Goal: Communication & Community: Answer question/provide support

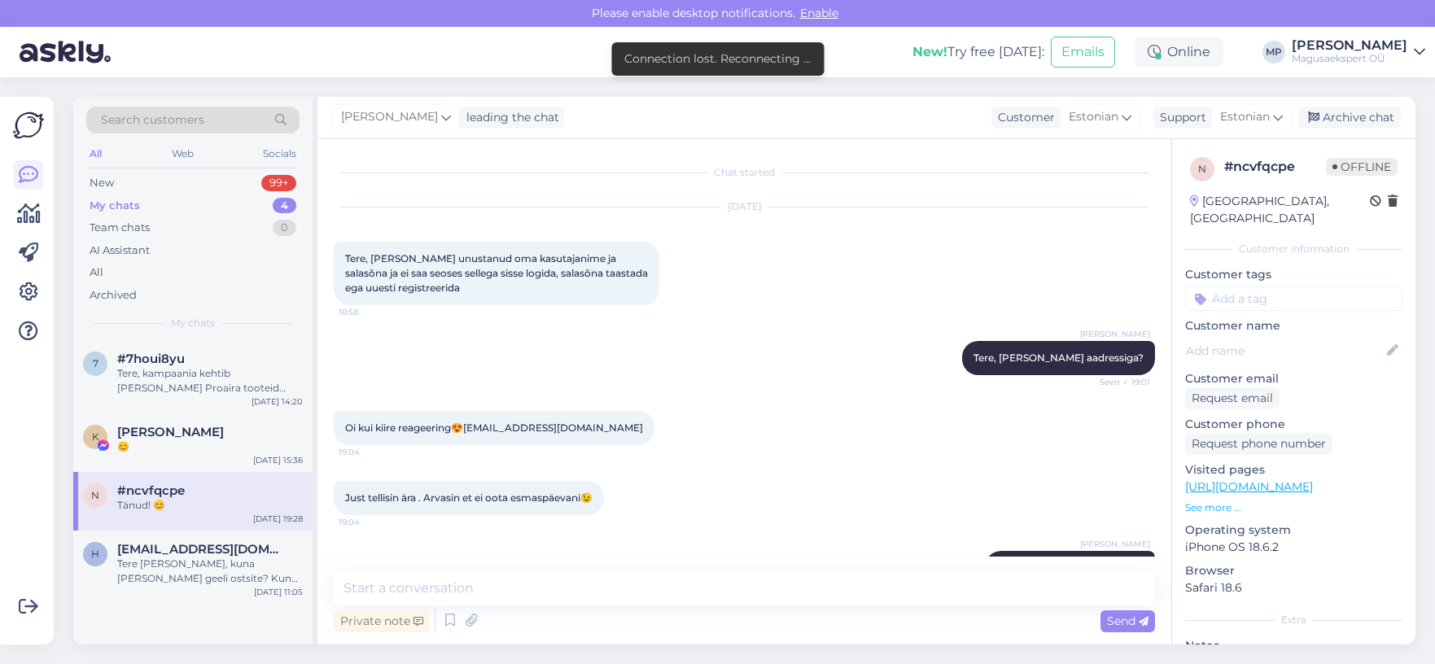
click at [145, 207] on div "My chats 4" at bounding box center [192, 206] width 213 height 23
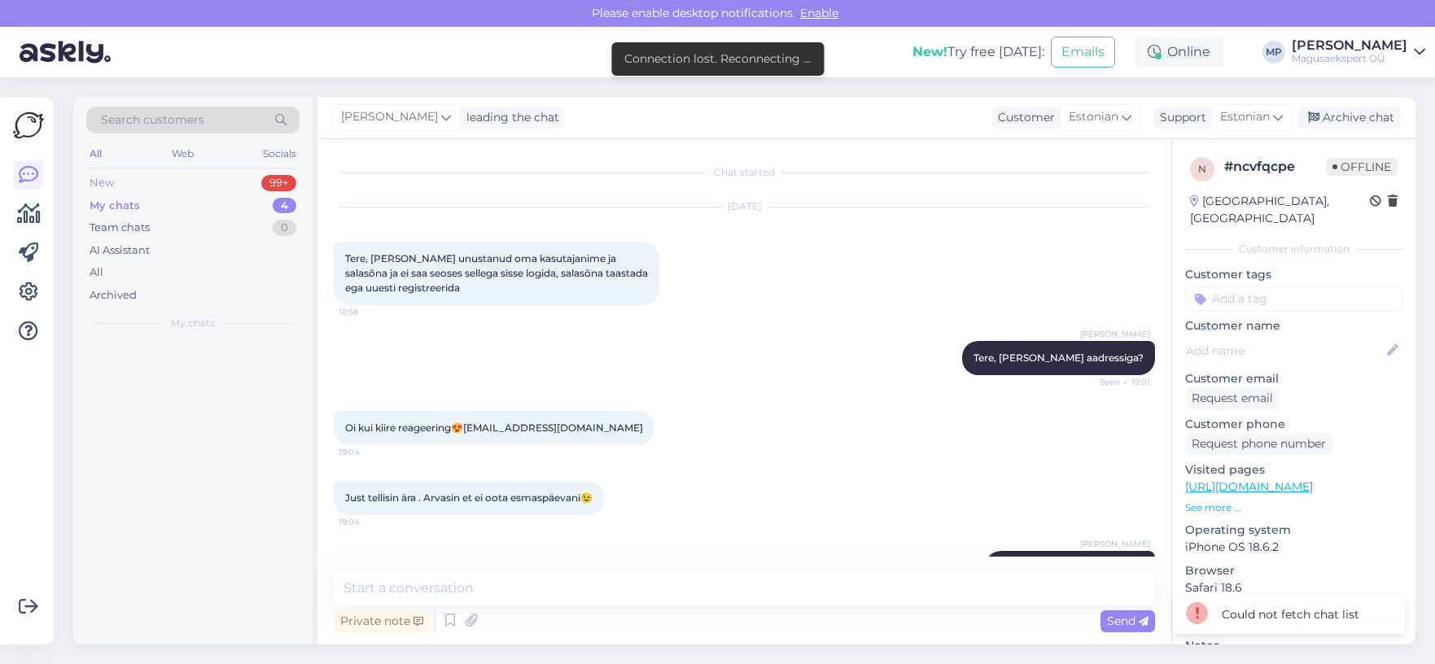
click at [103, 188] on div "New" at bounding box center [102, 183] width 24 height 16
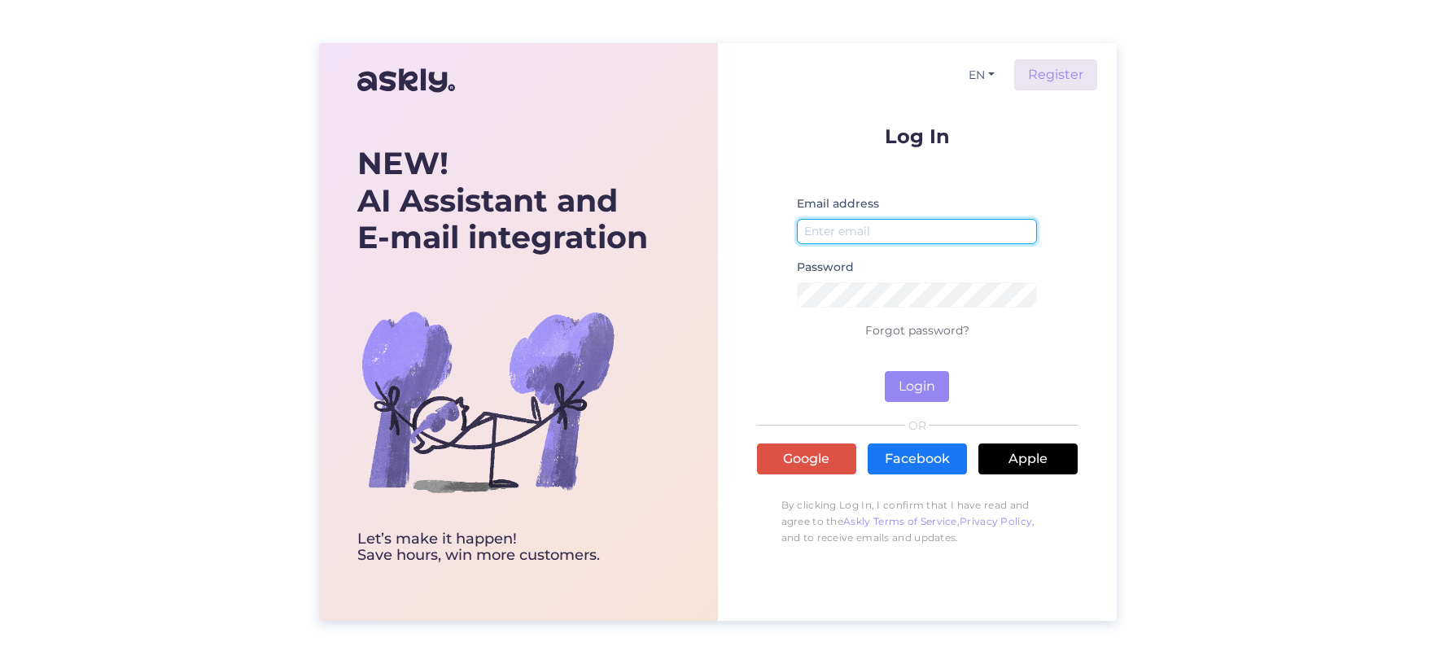
click at [900, 238] on input "email" at bounding box center [917, 231] width 241 height 25
type input "[EMAIL_ADDRESS][DOMAIN_NAME]"
click at [916, 395] on button "Login" at bounding box center [917, 386] width 64 height 31
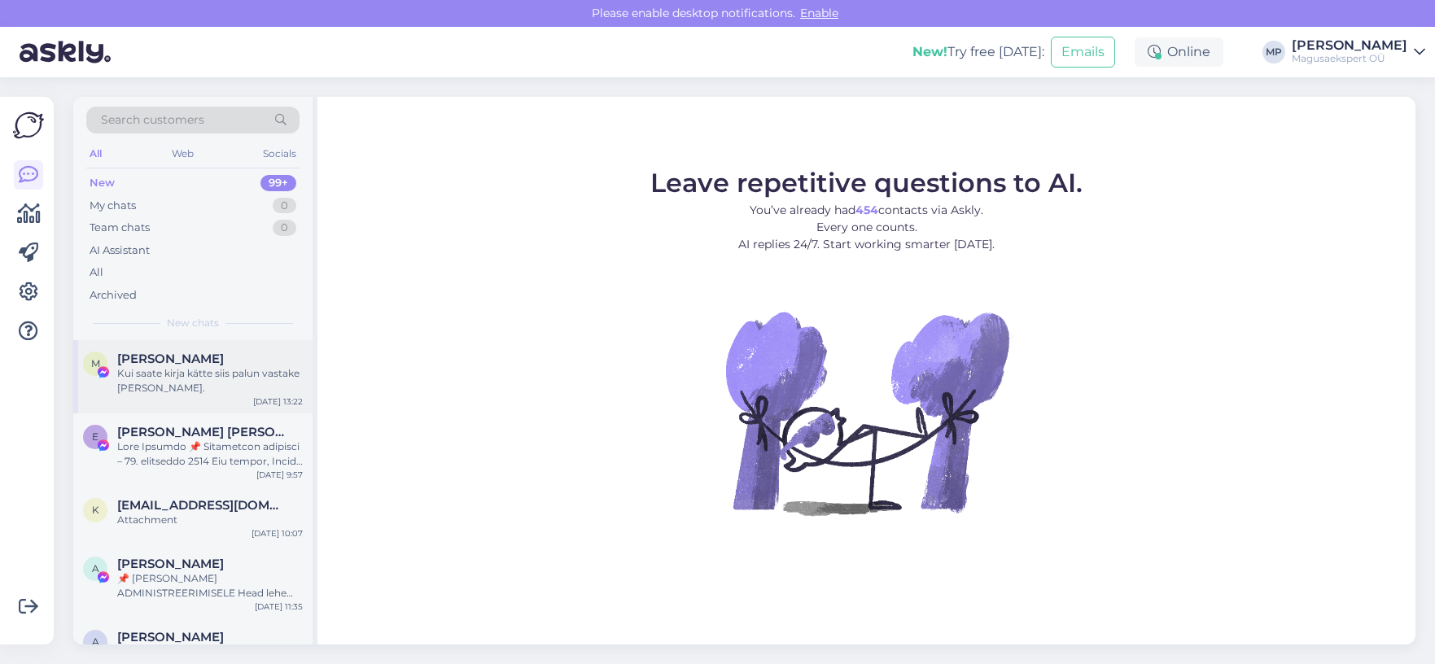
click at [186, 358] on span "[PERSON_NAME]" at bounding box center [170, 359] width 107 height 15
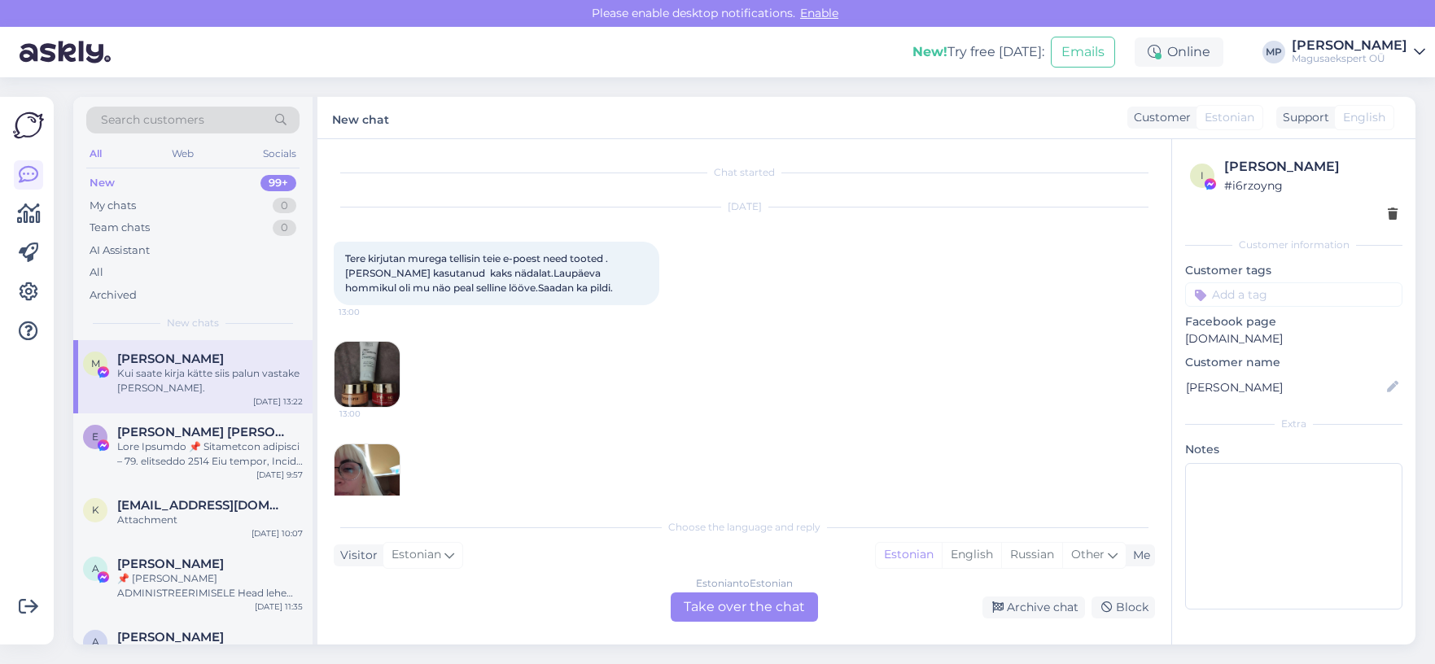
scroll to position [202, 0]
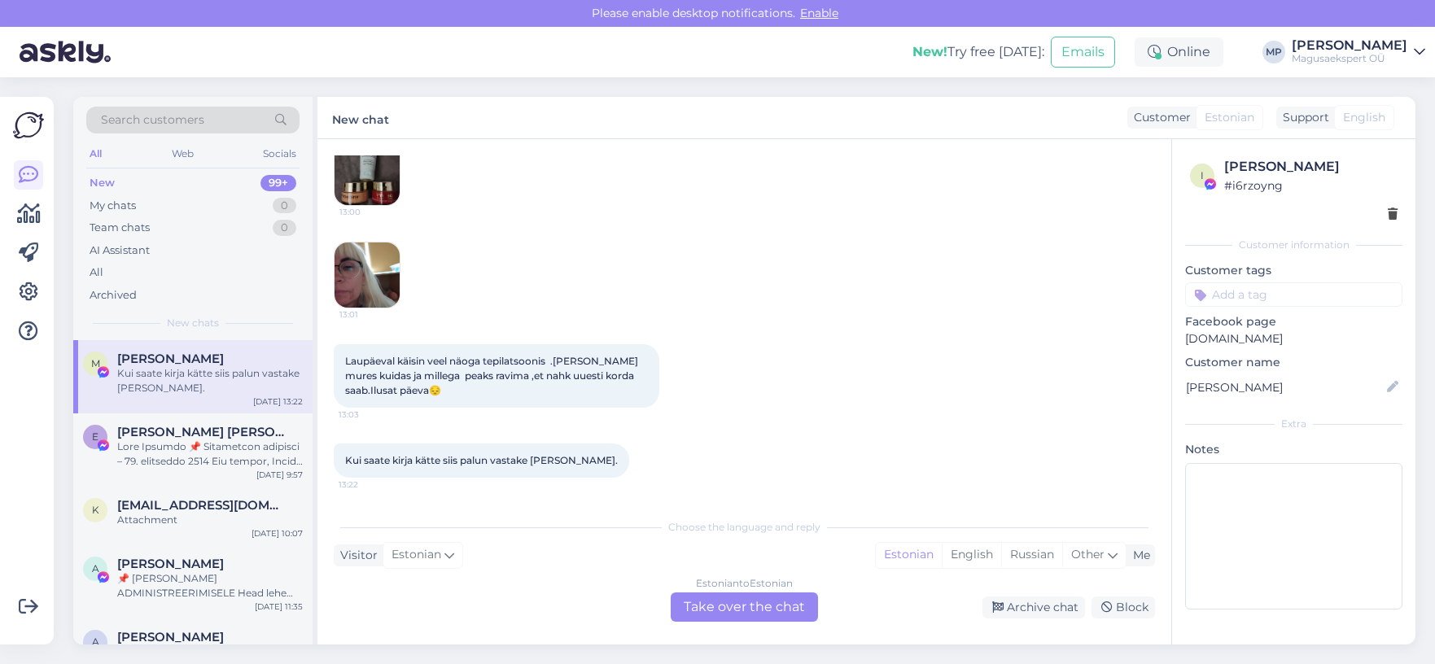
click at [373, 283] on img at bounding box center [367, 275] width 65 height 65
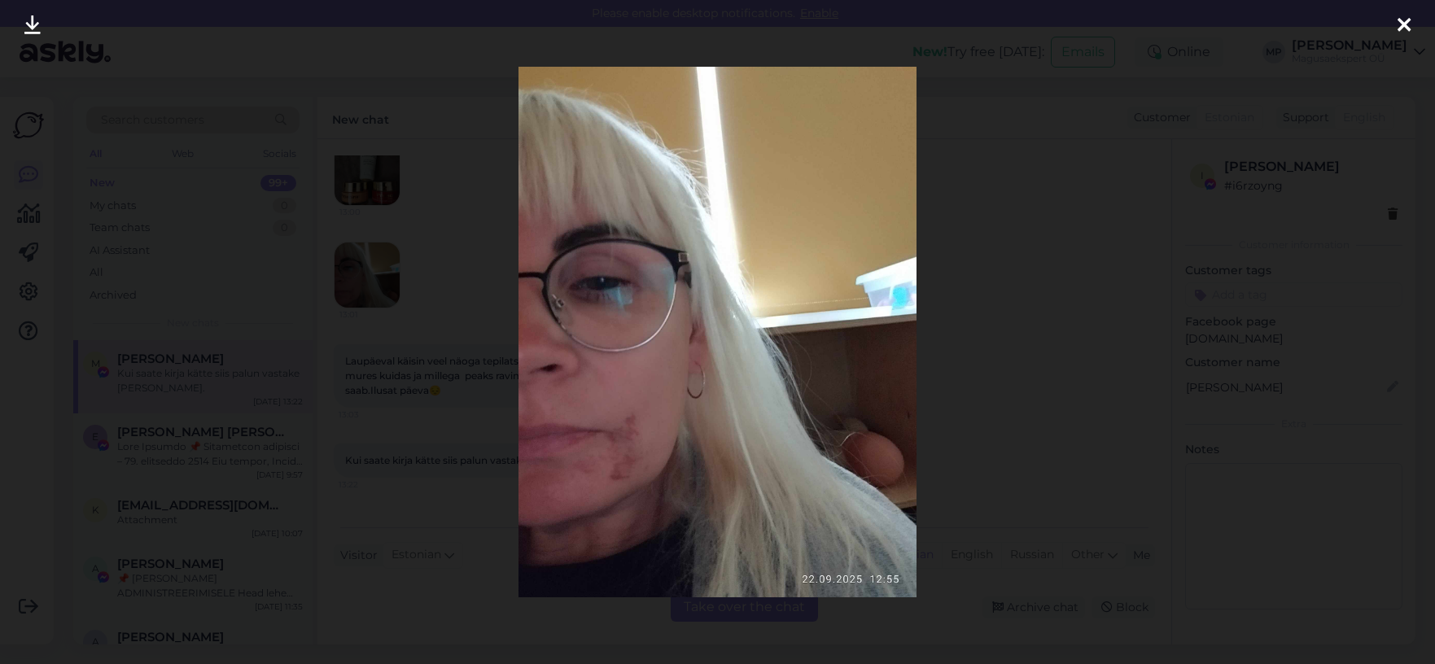
click at [1403, 23] on icon at bounding box center [1404, 25] width 13 height 21
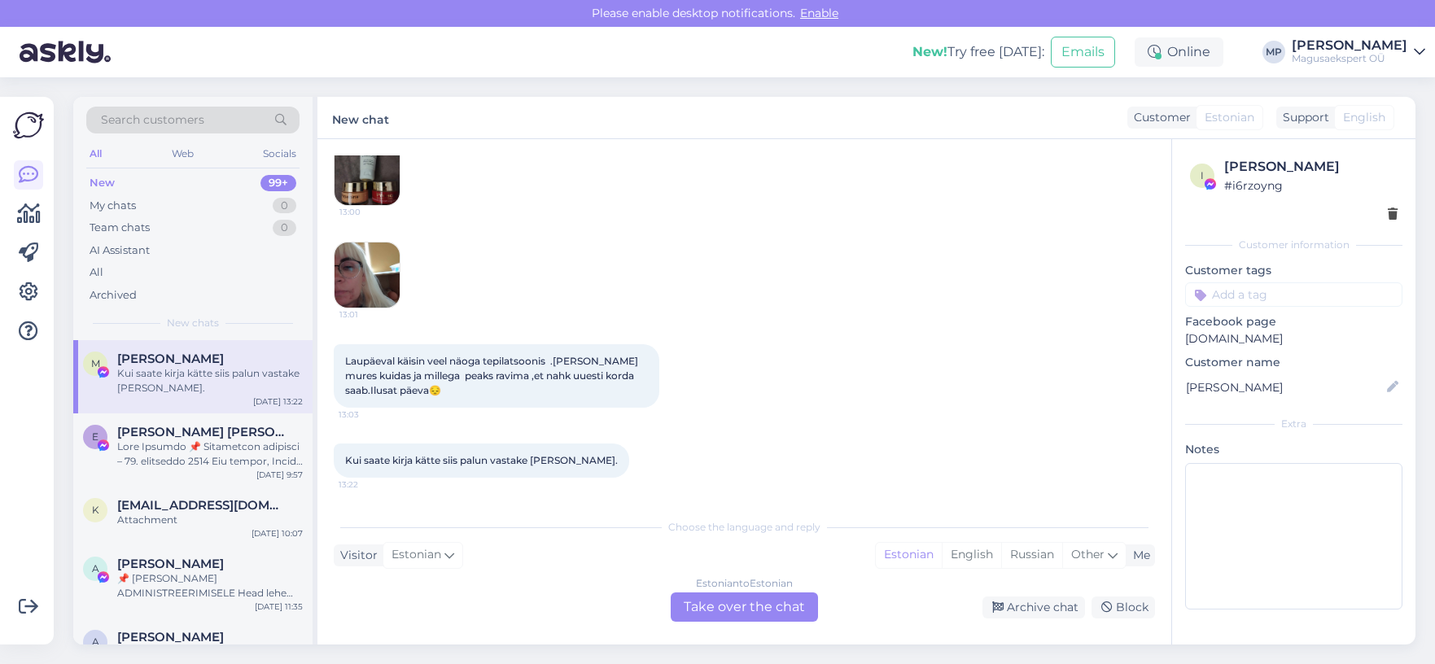
click at [712, 609] on div "Estonian to Estonian Take over the chat" at bounding box center [744, 607] width 147 height 29
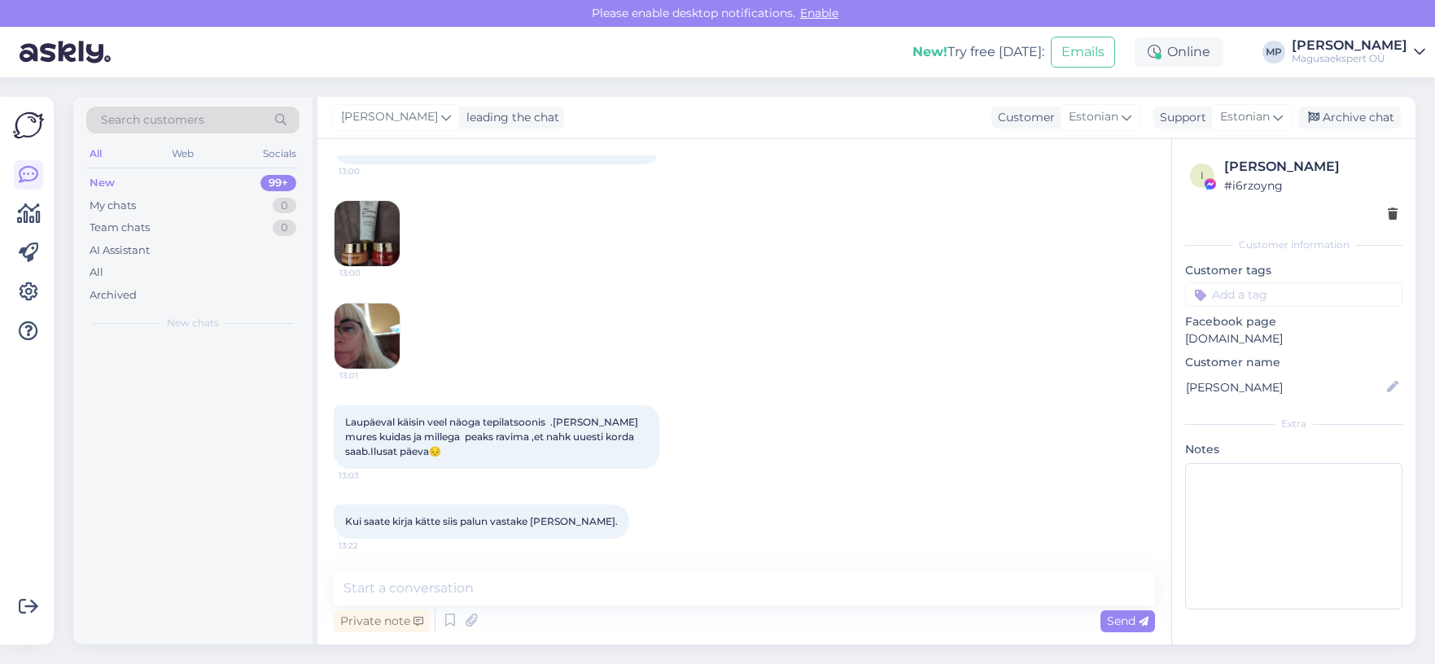
scroll to position [141, 0]
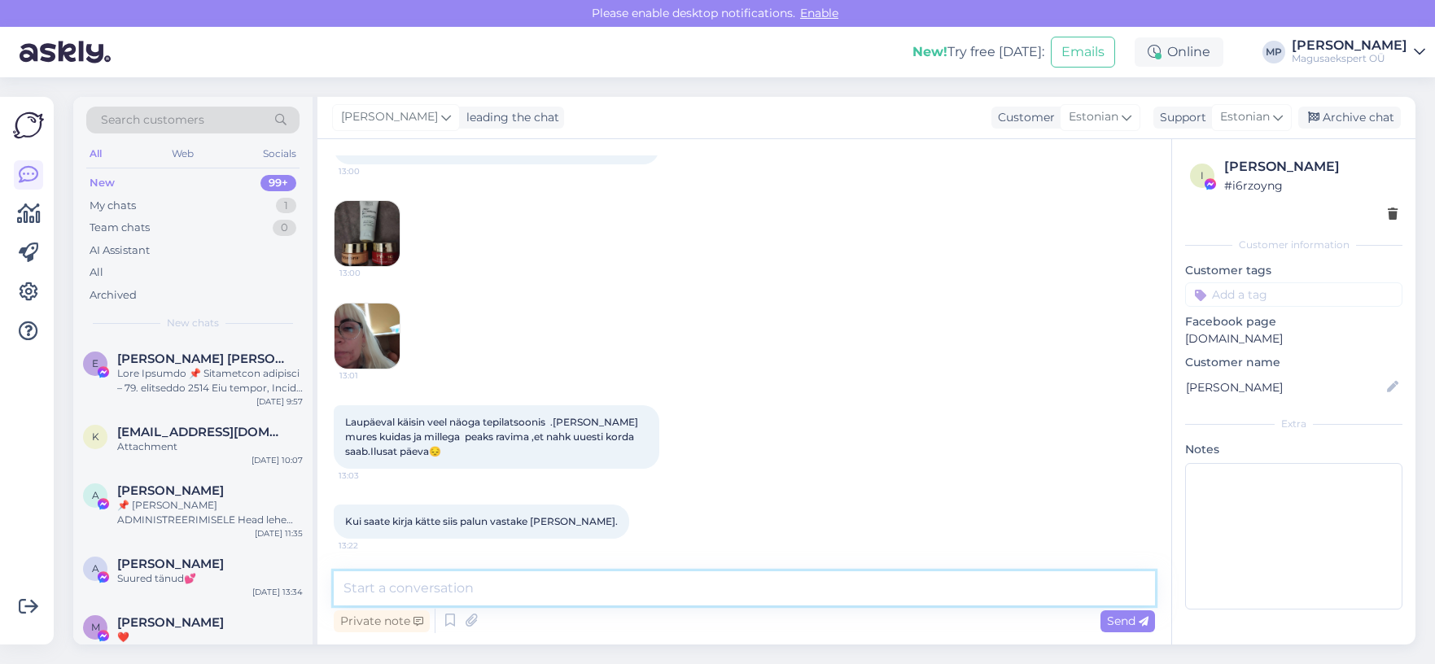
click at [425, 588] on textarea at bounding box center [744, 588] width 821 height 34
type textarea "[PERSON_NAME],"
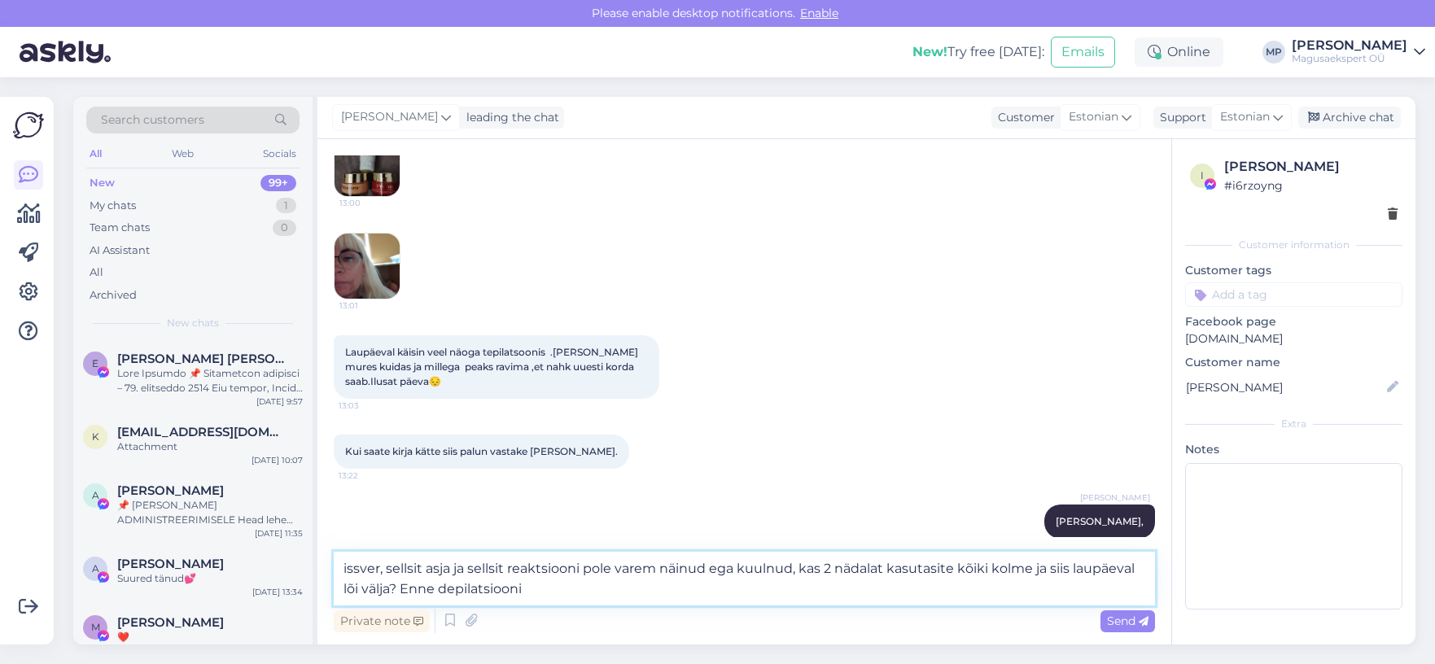
type textarea "issver, sellsit asja ja sellsit reaktsiooni pole varem näinud ega kuulnud, kas …"
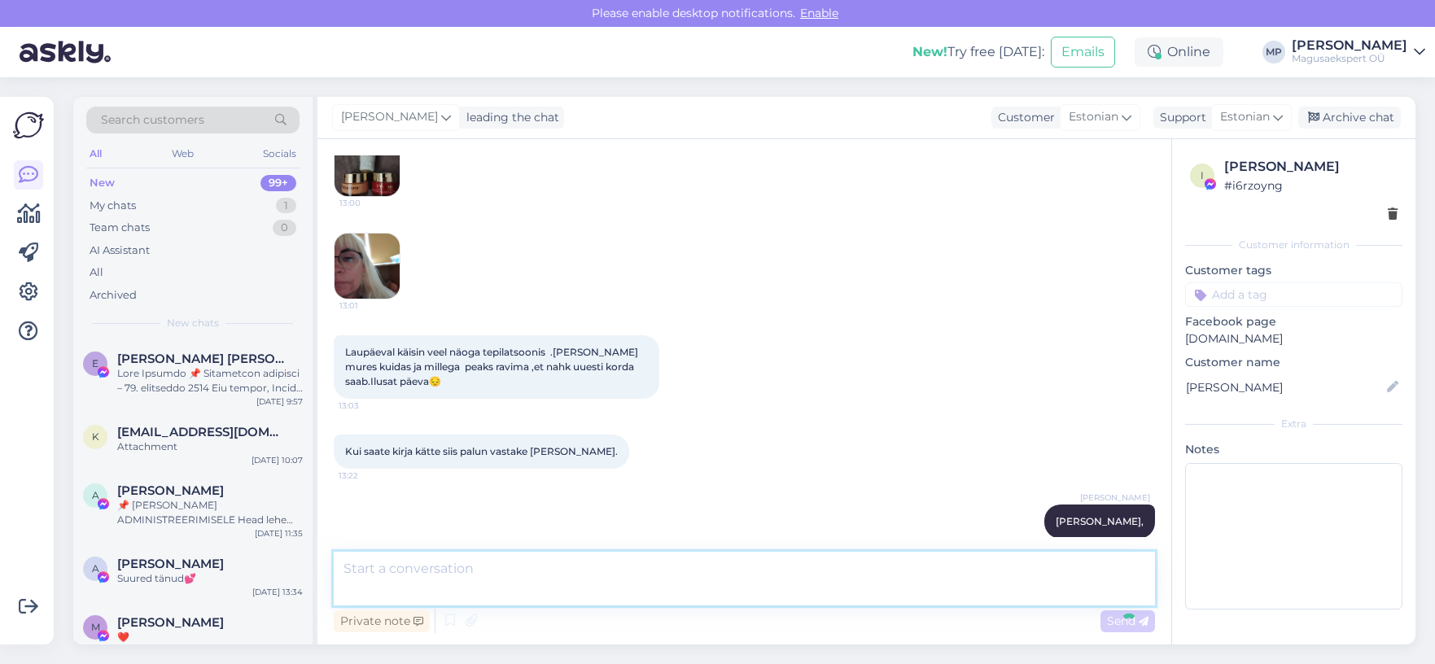
scroll to position [310, 0]
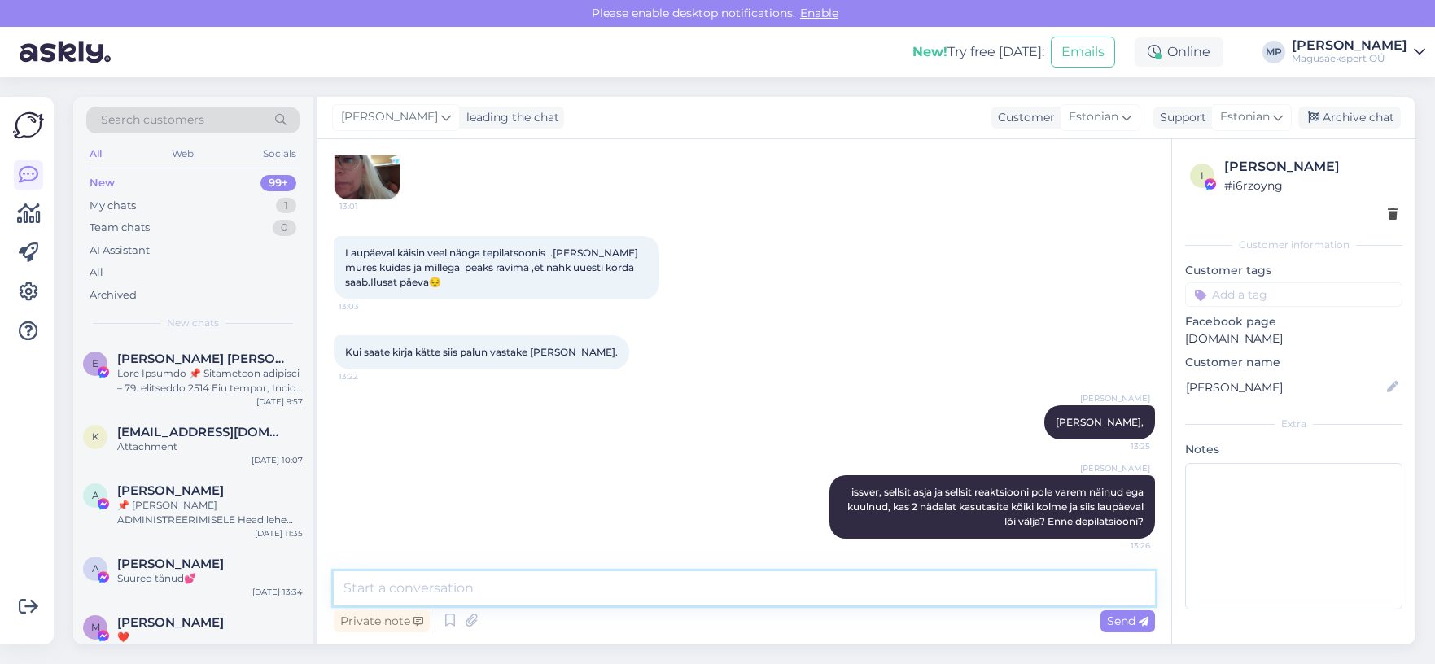
click at [441, 588] on textarea at bounding box center [744, 588] width 821 height 34
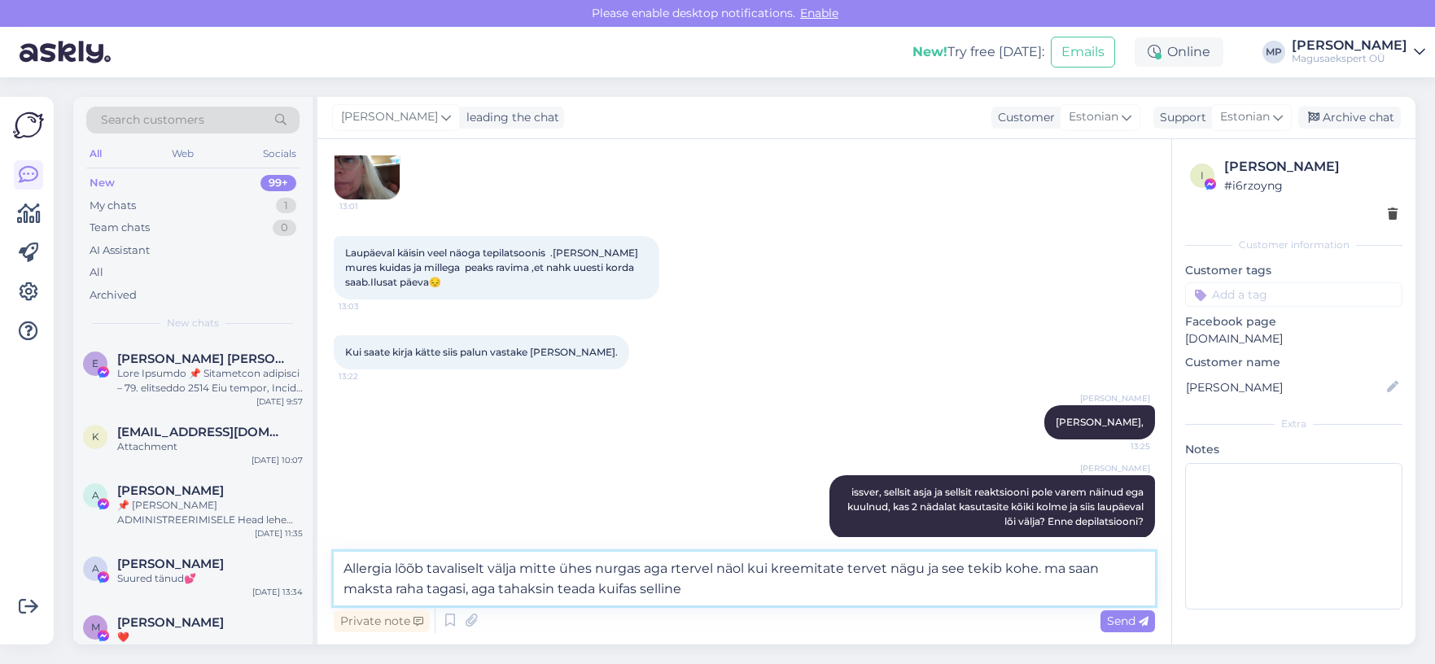
drag, startPoint x: 702, startPoint y: 588, endPoint x: 475, endPoint y: 593, distance: 227.2
click at [475, 593] on textarea "Allergia lõõb tavaliselt välja mitte ühes nurgas aga rtervel näol kui kreemitat…" at bounding box center [744, 579] width 821 height 54
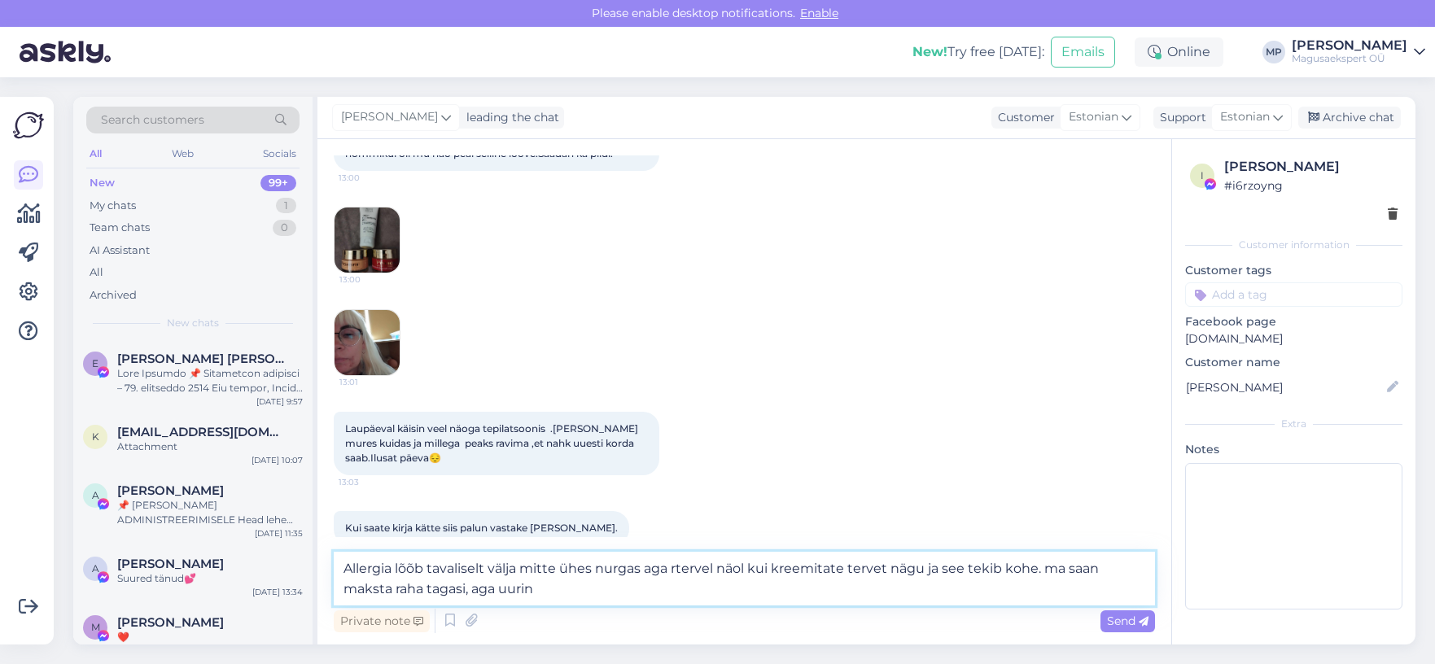
scroll to position [68, 0]
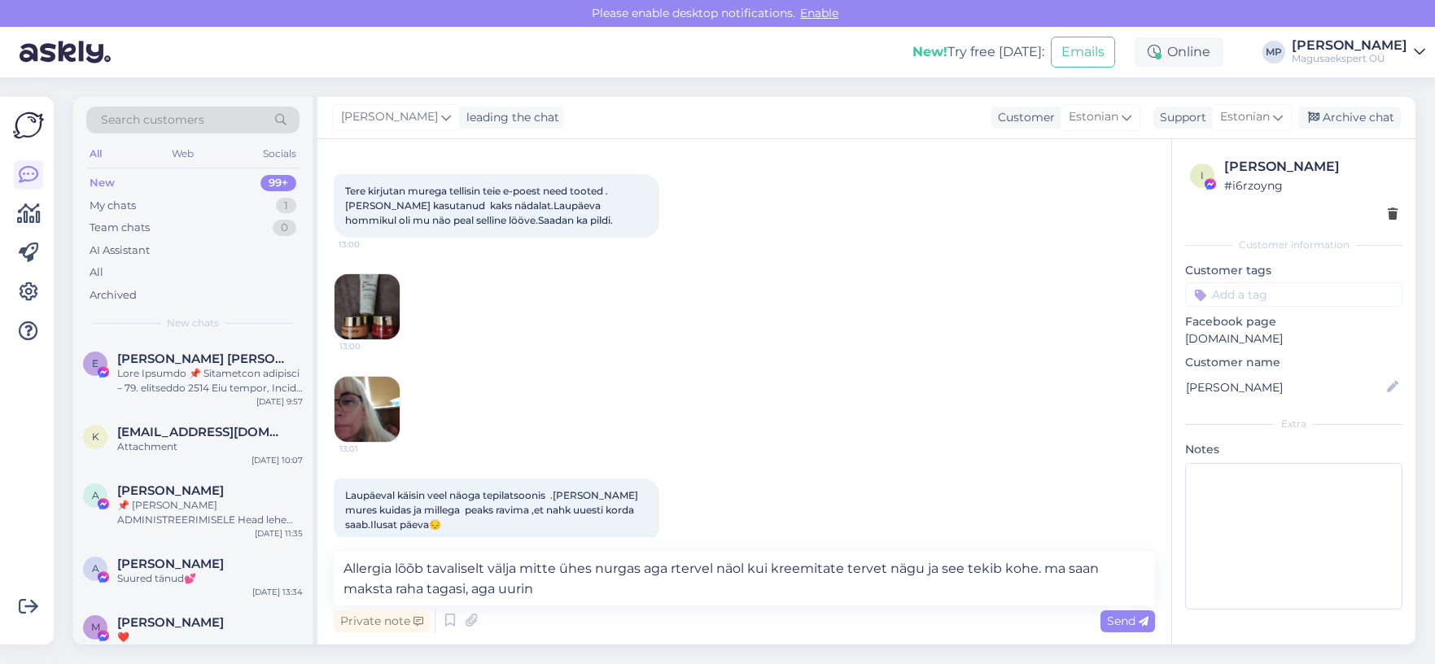
click at [362, 305] on img at bounding box center [367, 306] width 65 height 65
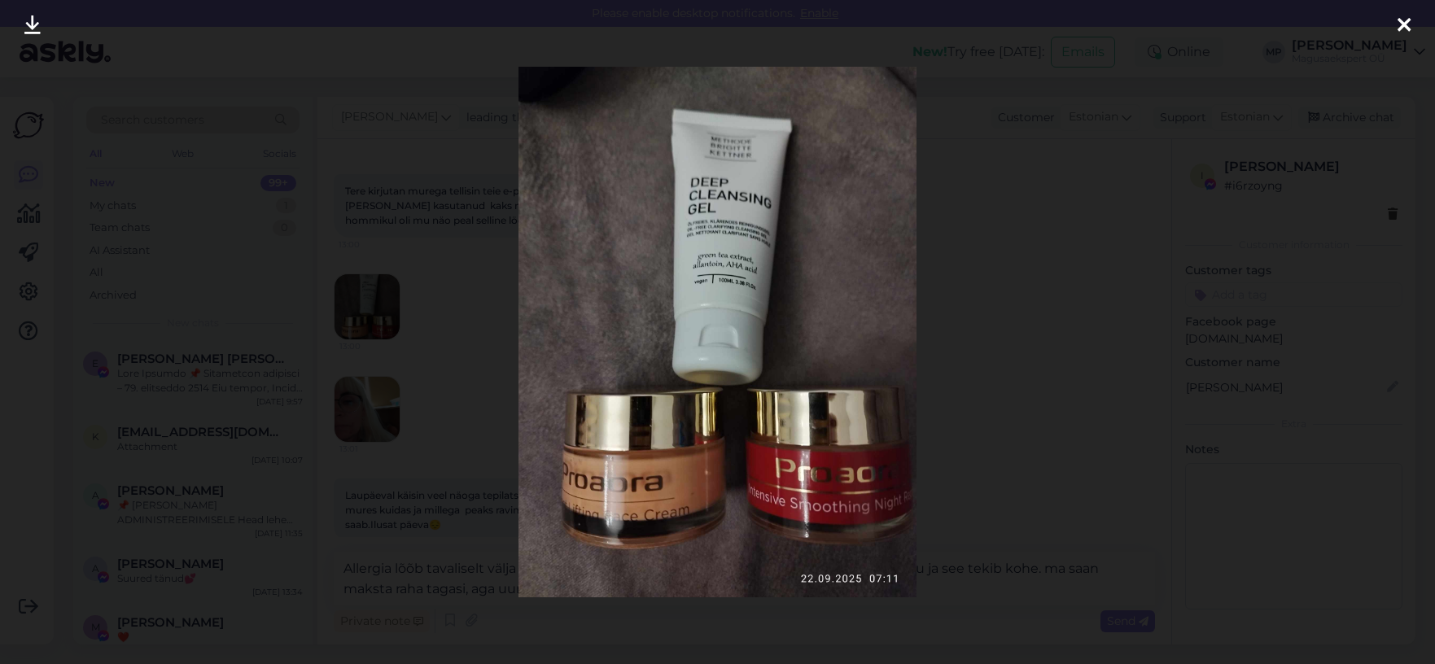
click at [1398, 19] on icon at bounding box center [1404, 25] width 13 height 21
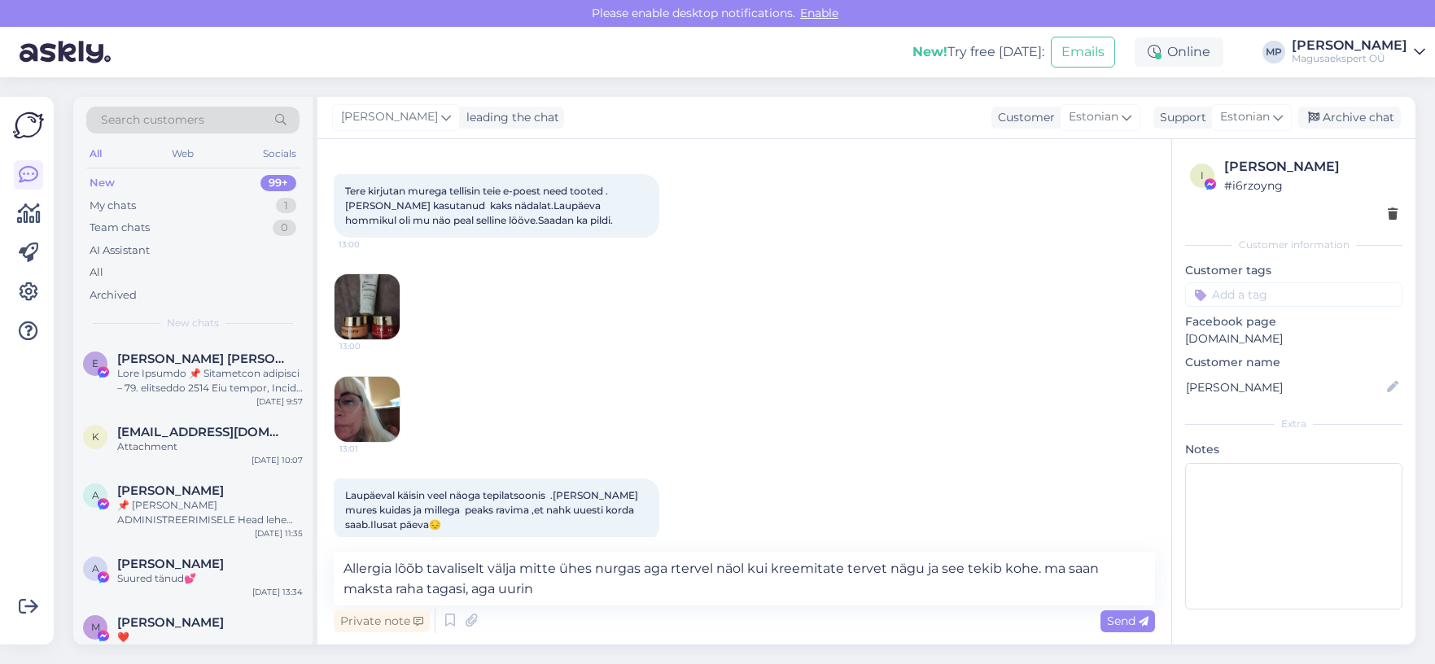
click at [369, 413] on img at bounding box center [367, 409] width 65 height 65
click at [369, 405] on img at bounding box center [367, 409] width 65 height 65
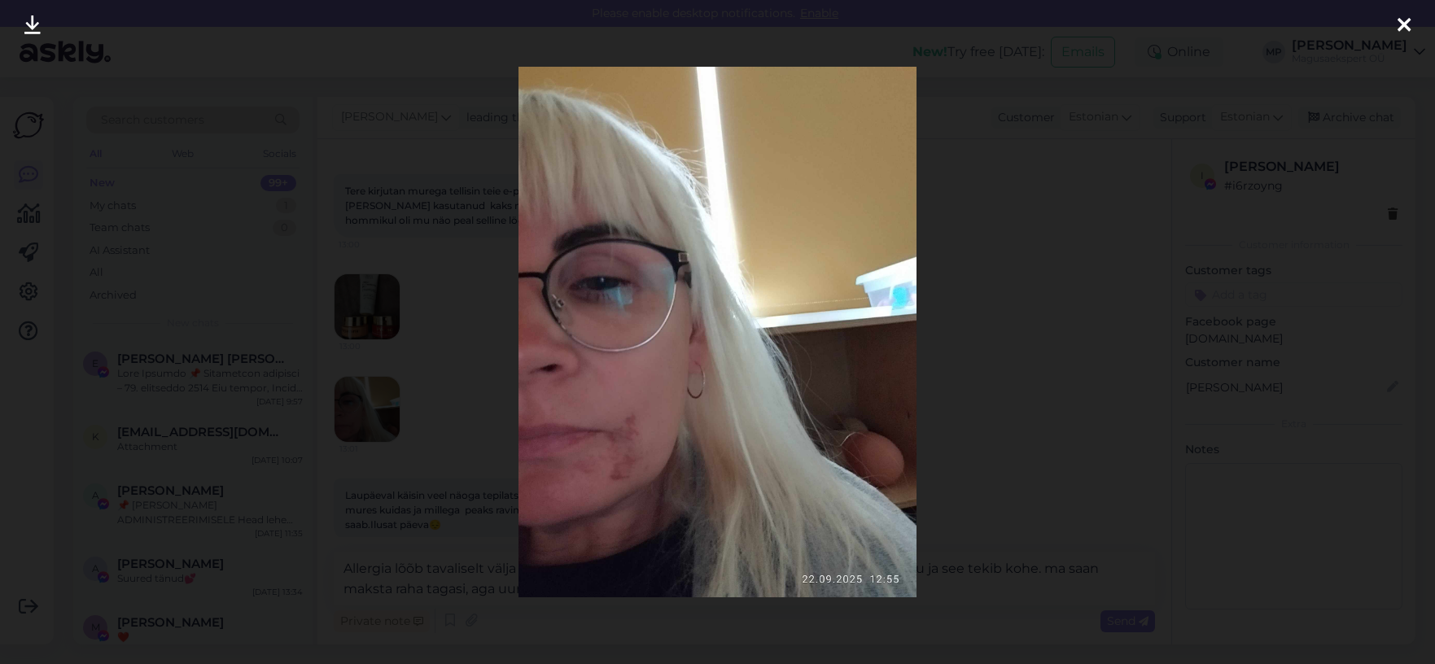
click at [1409, 24] on icon at bounding box center [1404, 25] width 13 height 21
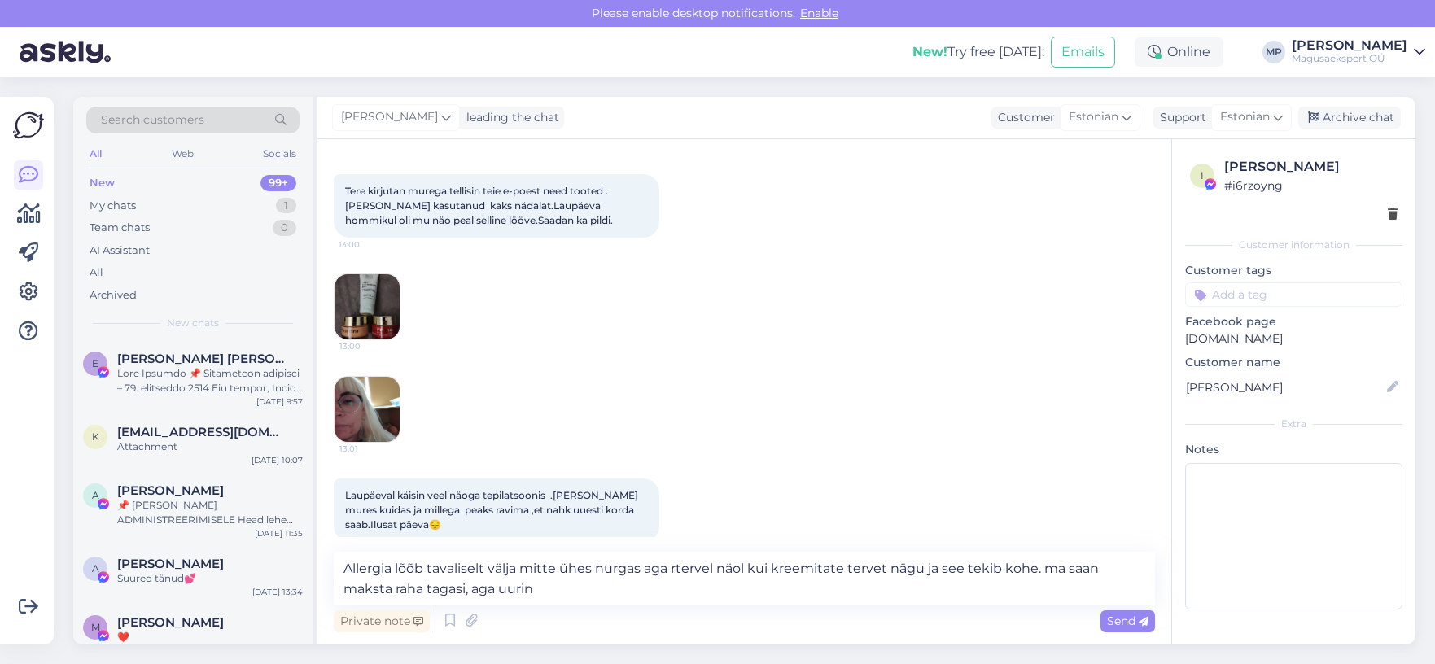
scroll to position [330, 0]
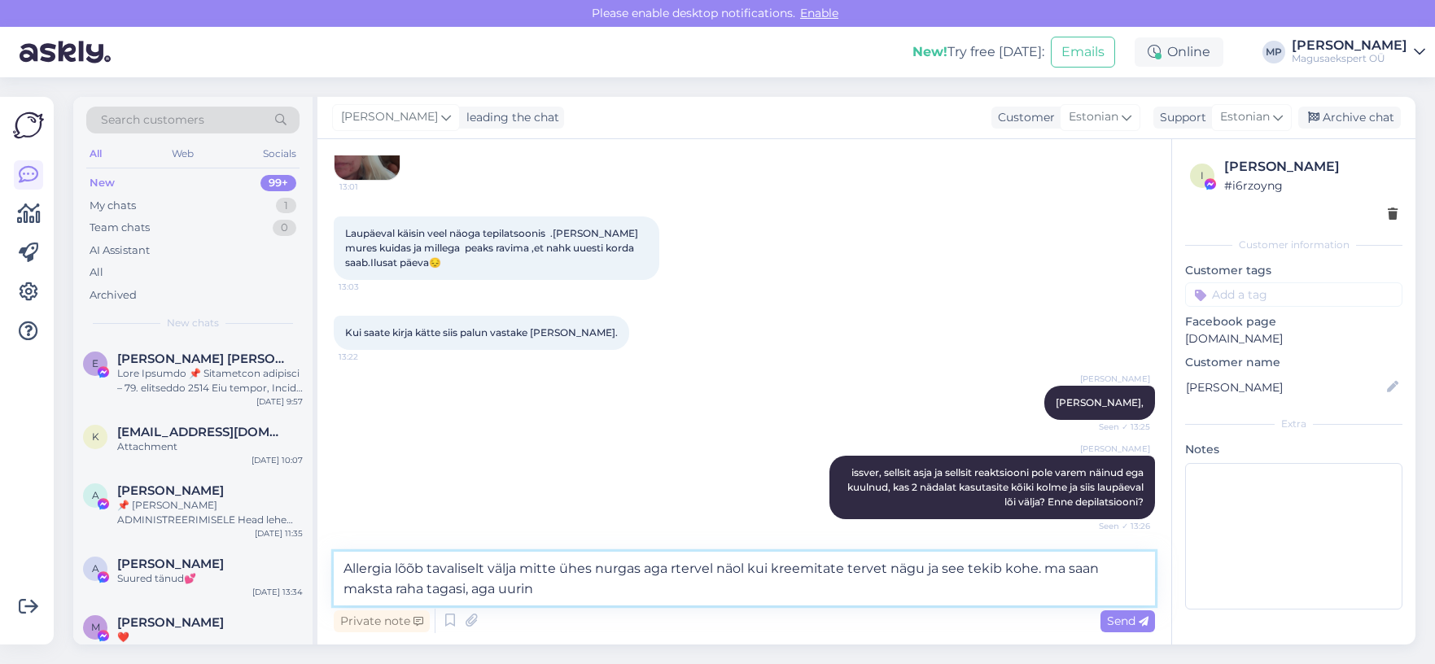
click at [413, 566] on textarea "Allergia lõõb tavaliselt välja mitte ühes nurgas aga rtervel näol kui kreemitat…" at bounding box center [744, 579] width 821 height 54
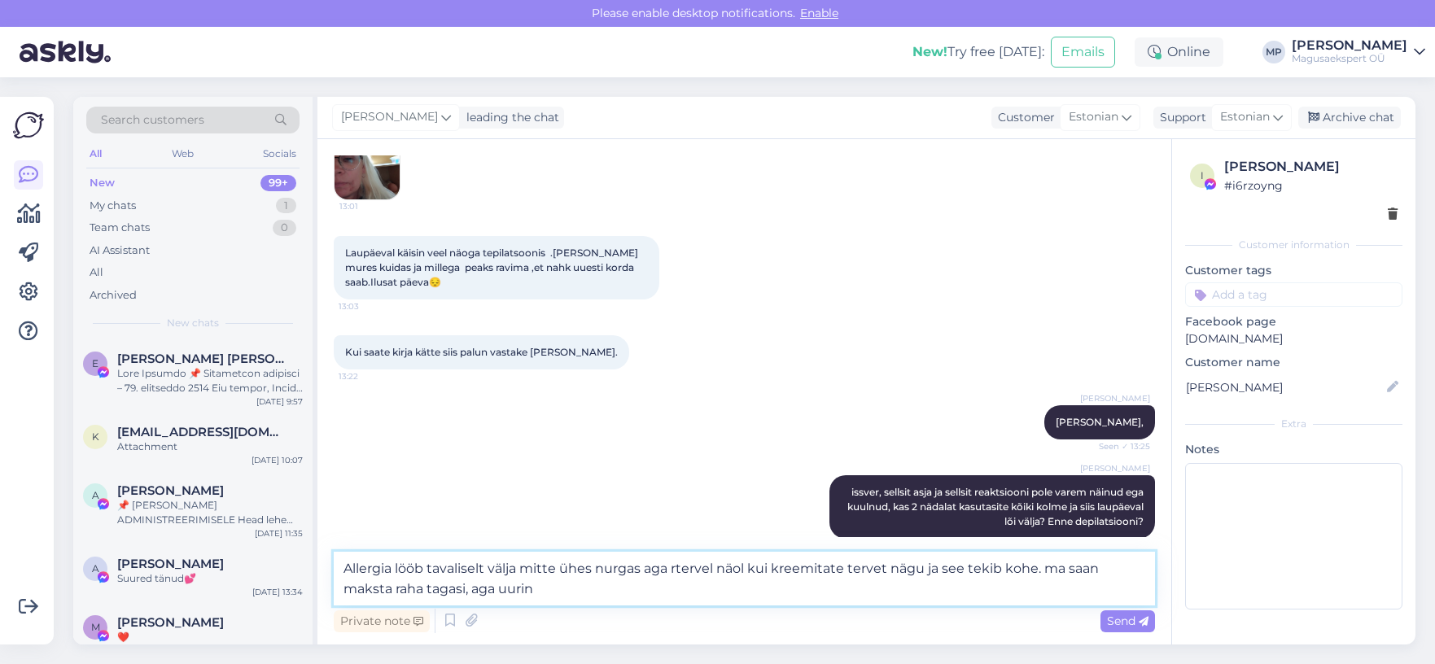
click at [684, 569] on textarea "Allergia lööb tavaliselt välja mitte ühes nurgas aga rtervel näol kui kreemitat…" at bounding box center [744, 579] width 821 height 54
click at [517, 584] on textarea "Allergia lööb tavaliselt välja mitte ühes nurgas aga tervel näol kui kreemitate…" at bounding box center [744, 579] width 821 height 54
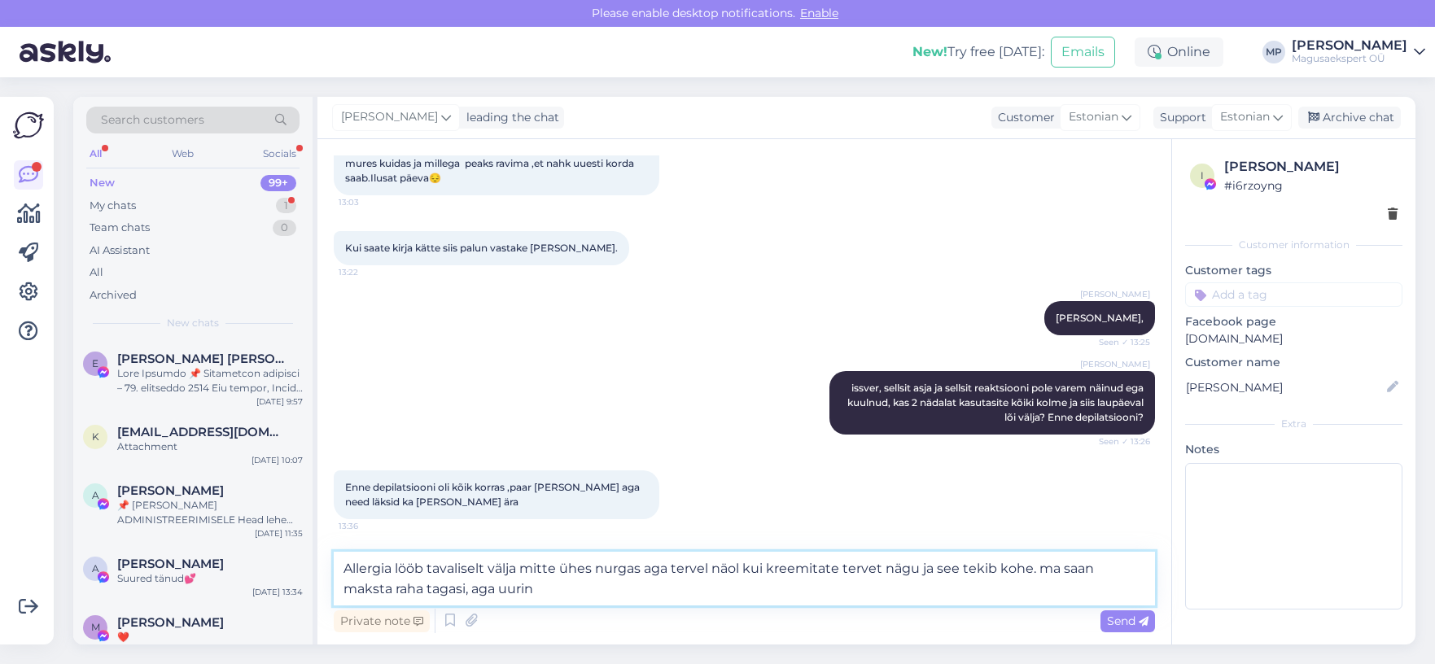
scroll to position [282, 0]
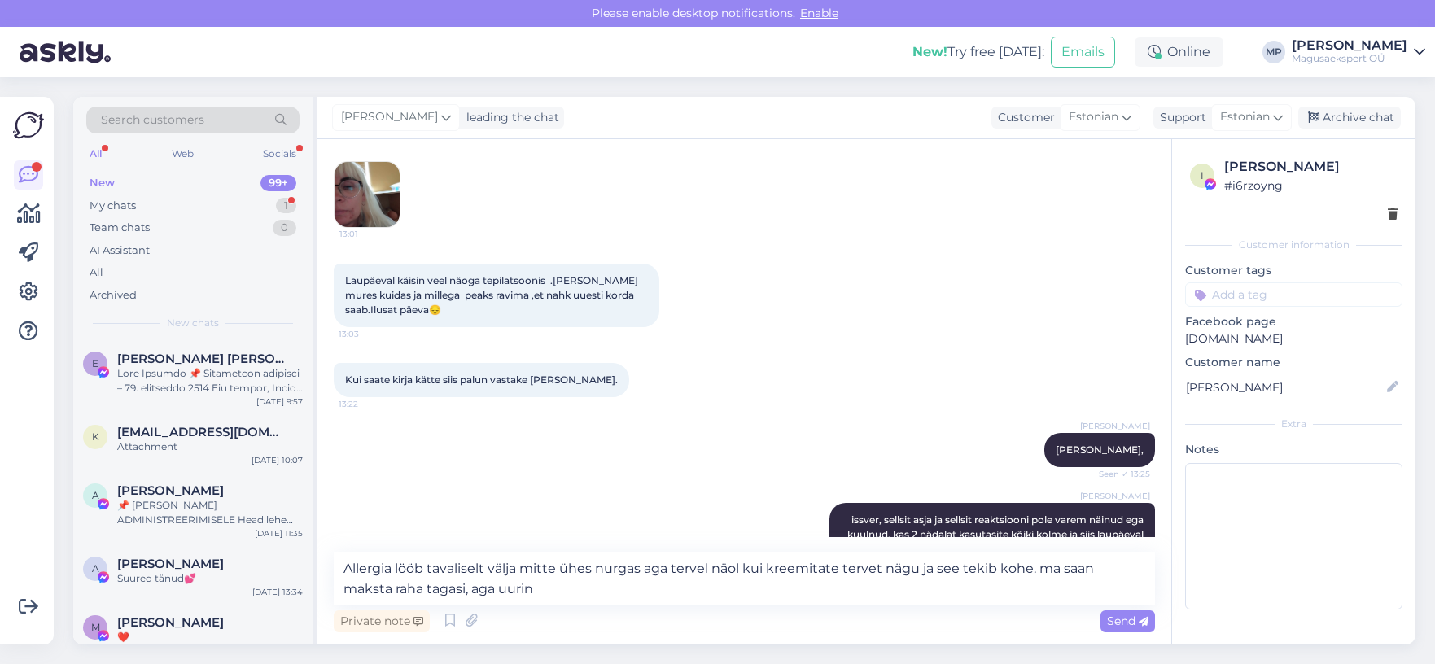
click at [362, 203] on img at bounding box center [367, 194] width 65 height 65
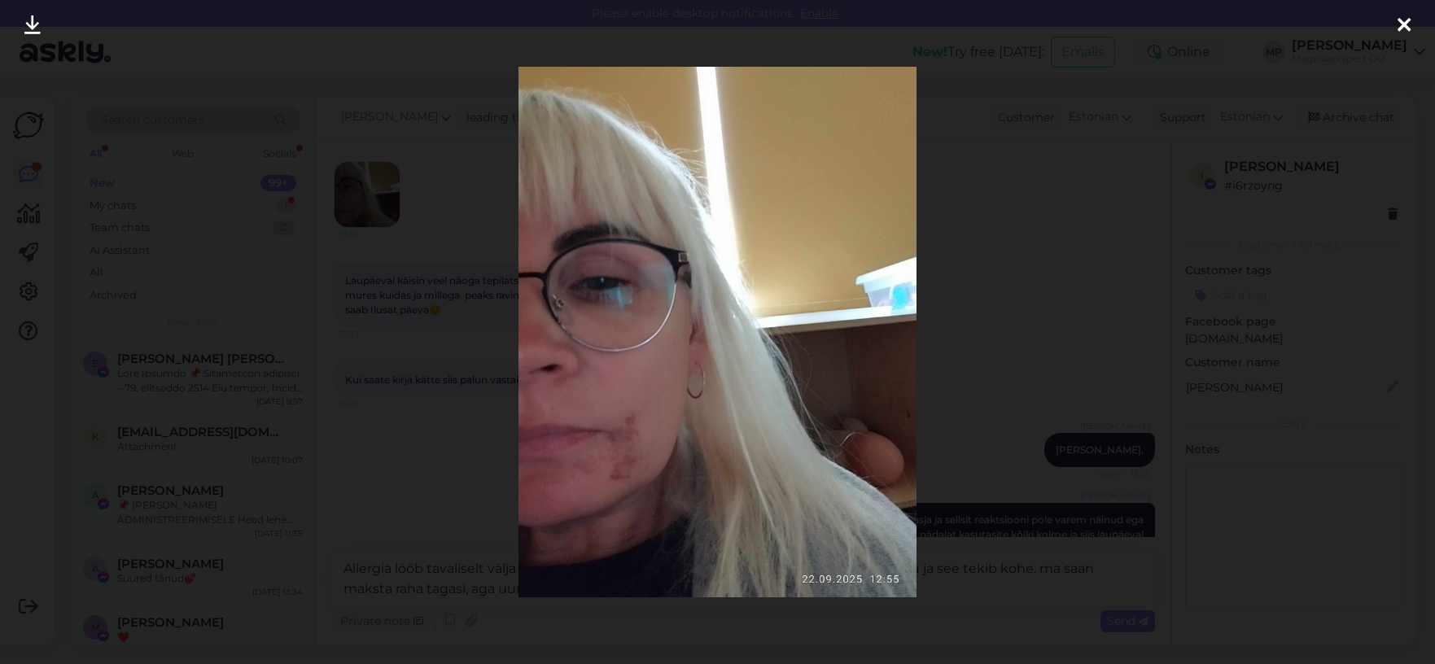
click at [1394, 20] on div at bounding box center [1404, 25] width 33 height 51
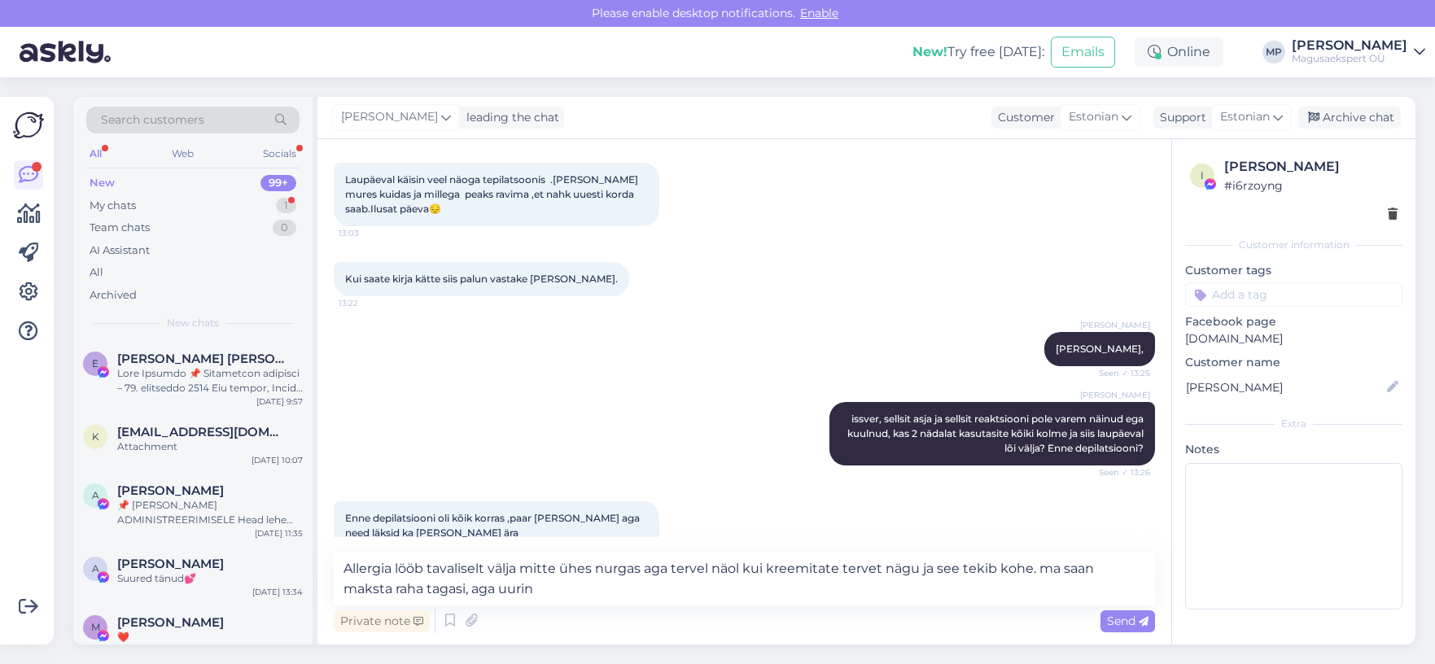
scroll to position [414, 0]
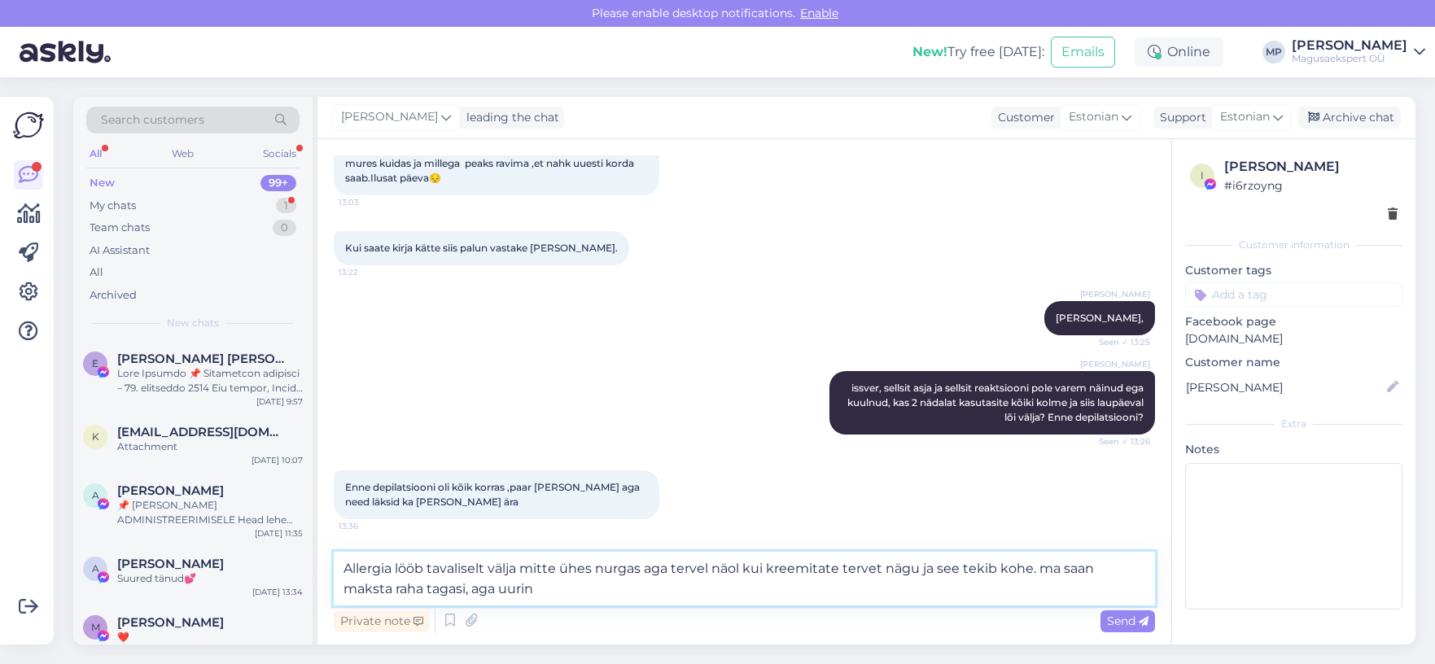
click at [518, 588] on textarea "Allergia lööb tavaliselt välja mitte ühes nurgas aga tervel näol kui kreemitate…" at bounding box center [744, 579] width 821 height 54
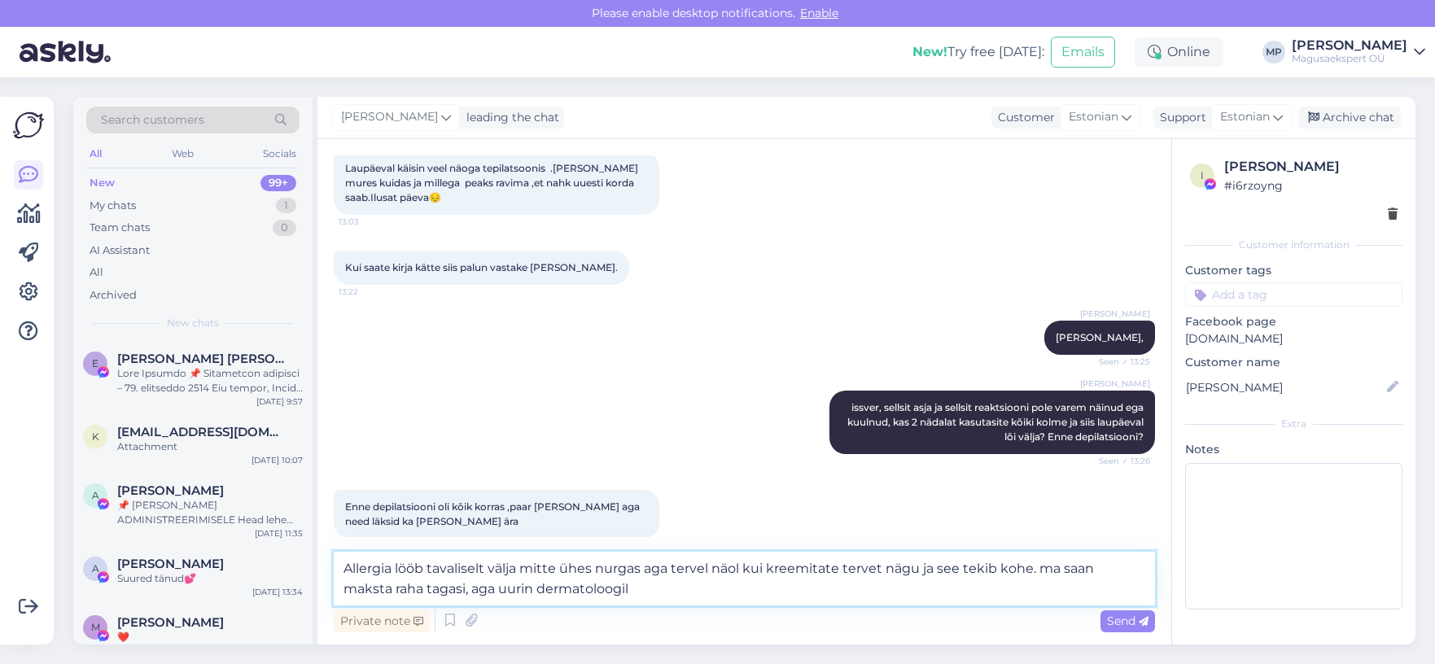
type textarea "Allergia lööb tavaliselt välja mitte ühes nurgas aga tervel näol kui kreemitate…"
drag, startPoint x: 600, startPoint y: 585, endPoint x: 508, endPoint y: 585, distance: 92.0
click at [479, 584] on textarea "Allergia lööb tavaliselt välja mitte ühes nurgas aga tervel näol kui kreemitate…" at bounding box center [744, 579] width 821 height 54
click at [597, 587] on textarea "Allergia lööb tavaliselt välja mitte ühes nurgas aga tervel näol kui kreemitate…" at bounding box center [744, 579] width 821 height 54
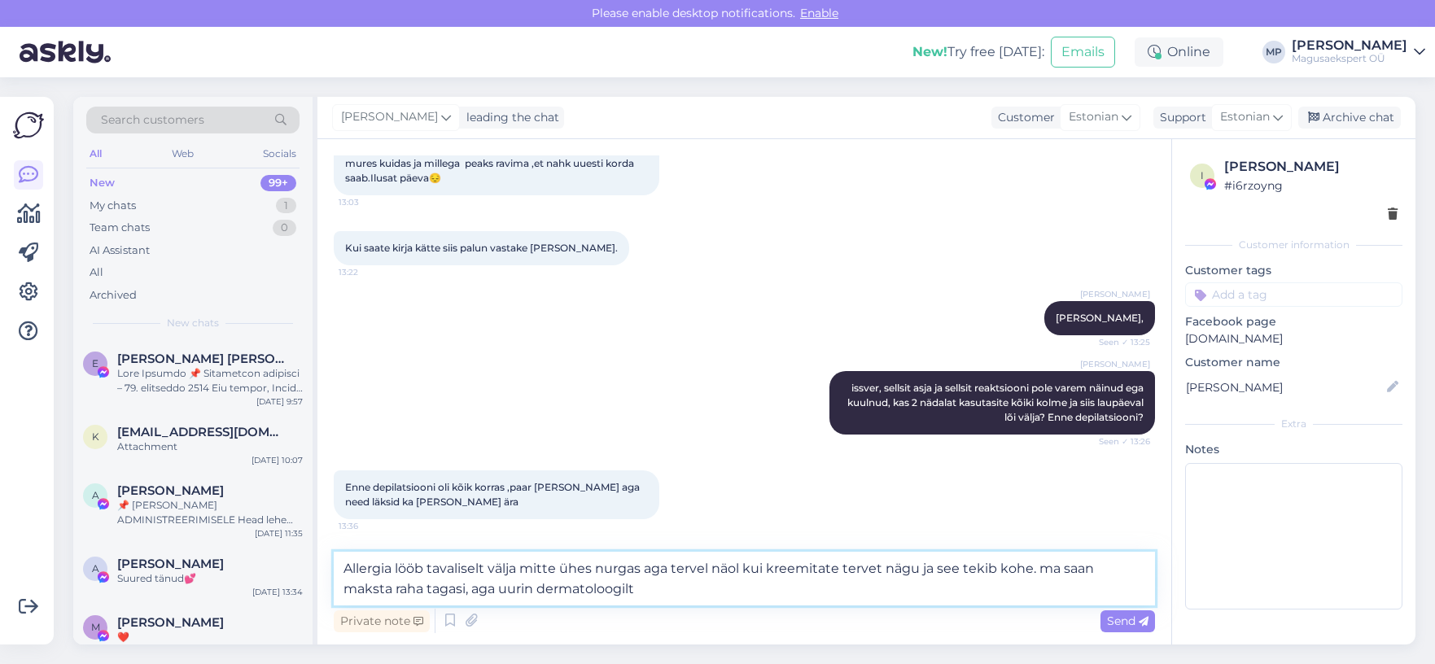
click at [620, 594] on textarea "Allergia lööb tavaliselt välja mitte ühes nurgas aga tervel näol kui kreemitate…" at bounding box center [744, 579] width 821 height 54
drag, startPoint x: 610, startPoint y: 588, endPoint x: 243, endPoint y: 518, distance: 373.8
click at [238, 519] on div "Search customers All Web Socials New 99+ My chats 1 Team chats 0 AI Assistant A…" at bounding box center [744, 371] width 1342 height 548
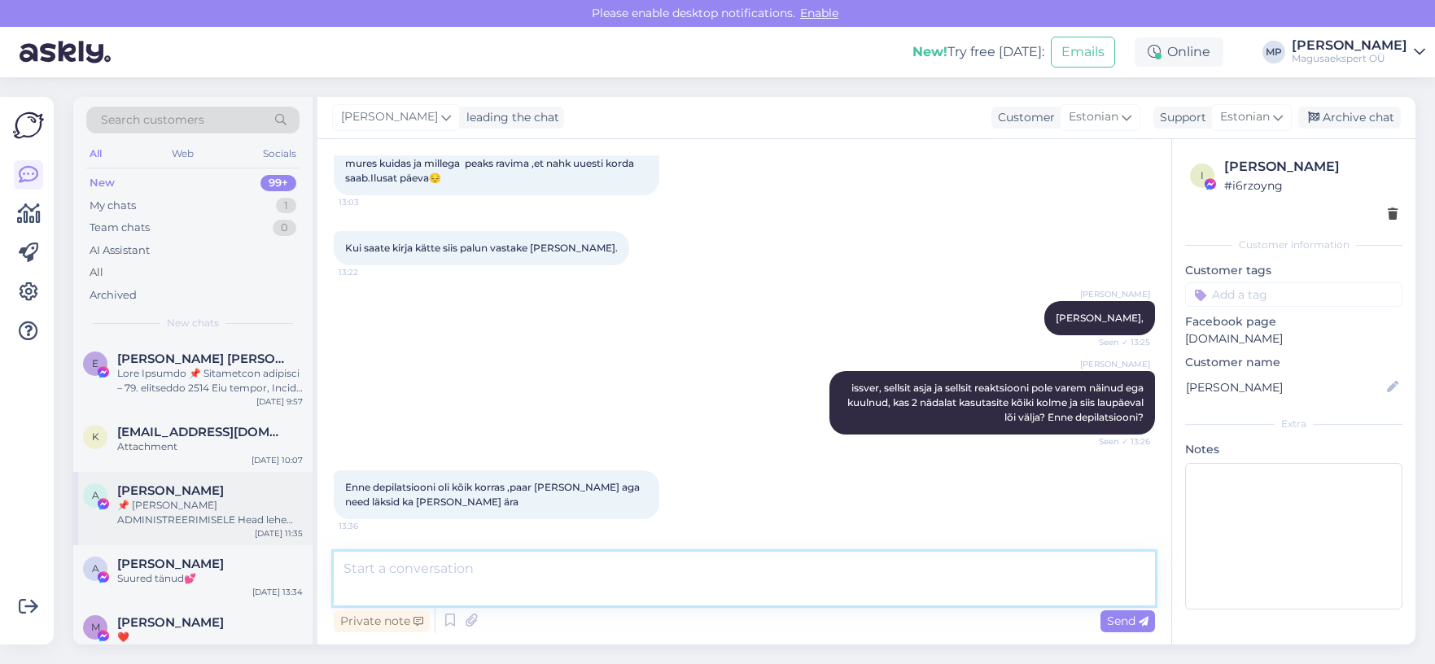
scroll to position [395, 0]
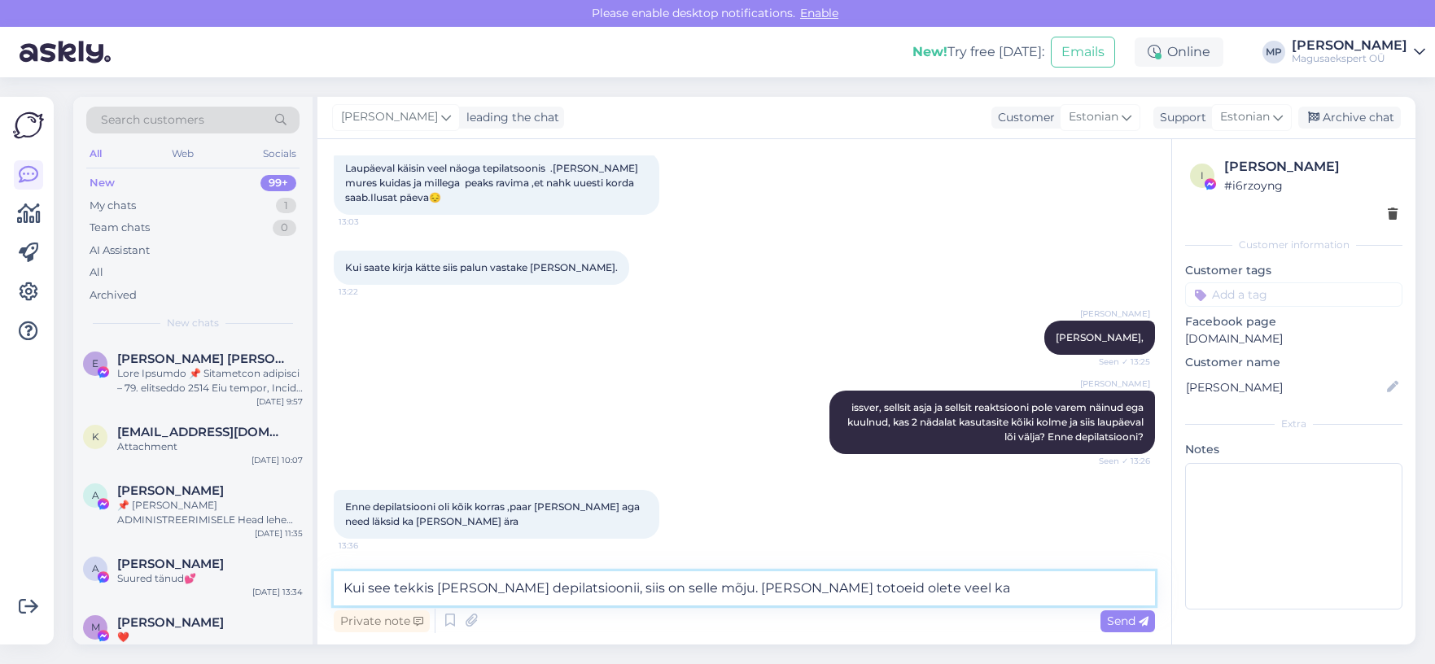
click at [561, 585] on textarea "Kui see tekkis [PERSON_NAME] depilatsioonii, siis on selle mõju. [PERSON_NAME] …" at bounding box center [744, 588] width 821 height 34
click at [899, 585] on textarea "Kui see tekkis [PERSON_NAME] depilatsiooni, siis on selle mõju. [PERSON_NAME] t…" at bounding box center [744, 588] width 821 height 34
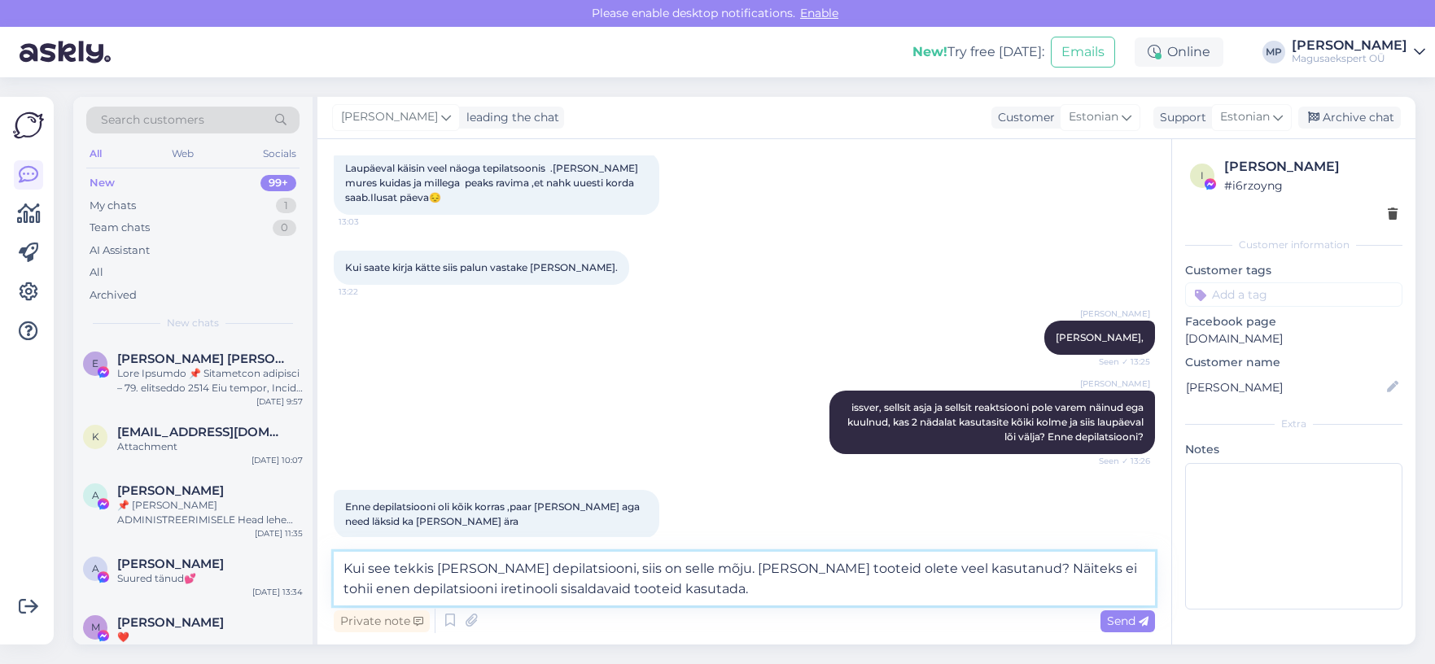
scroll to position [414, 0]
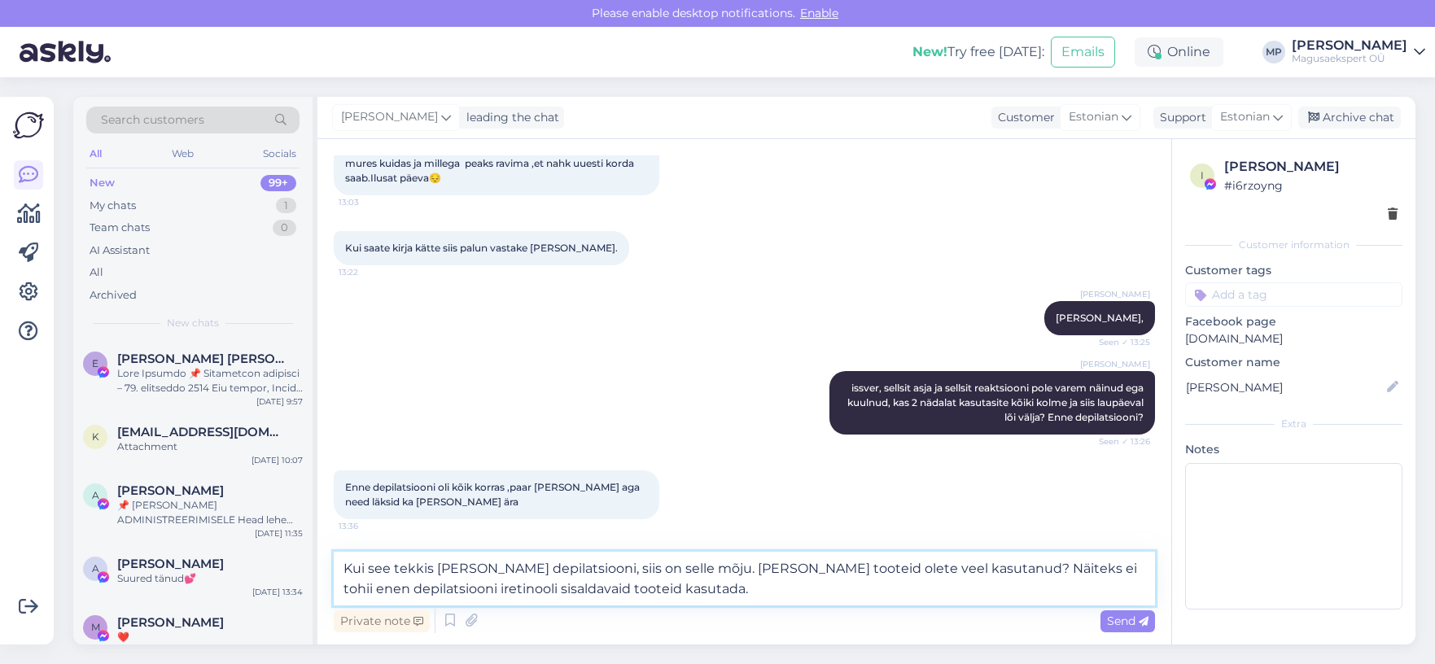
click at [436, 585] on textarea "Kui see tekkis [PERSON_NAME] depilatsiooni, siis on selle mõju. [PERSON_NAME] t…" at bounding box center [744, 579] width 821 height 54
type textarea "Kui see tekkis [PERSON_NAME] depilatsiooni, siis on selle mõju. [PERSON_NAME] t…"
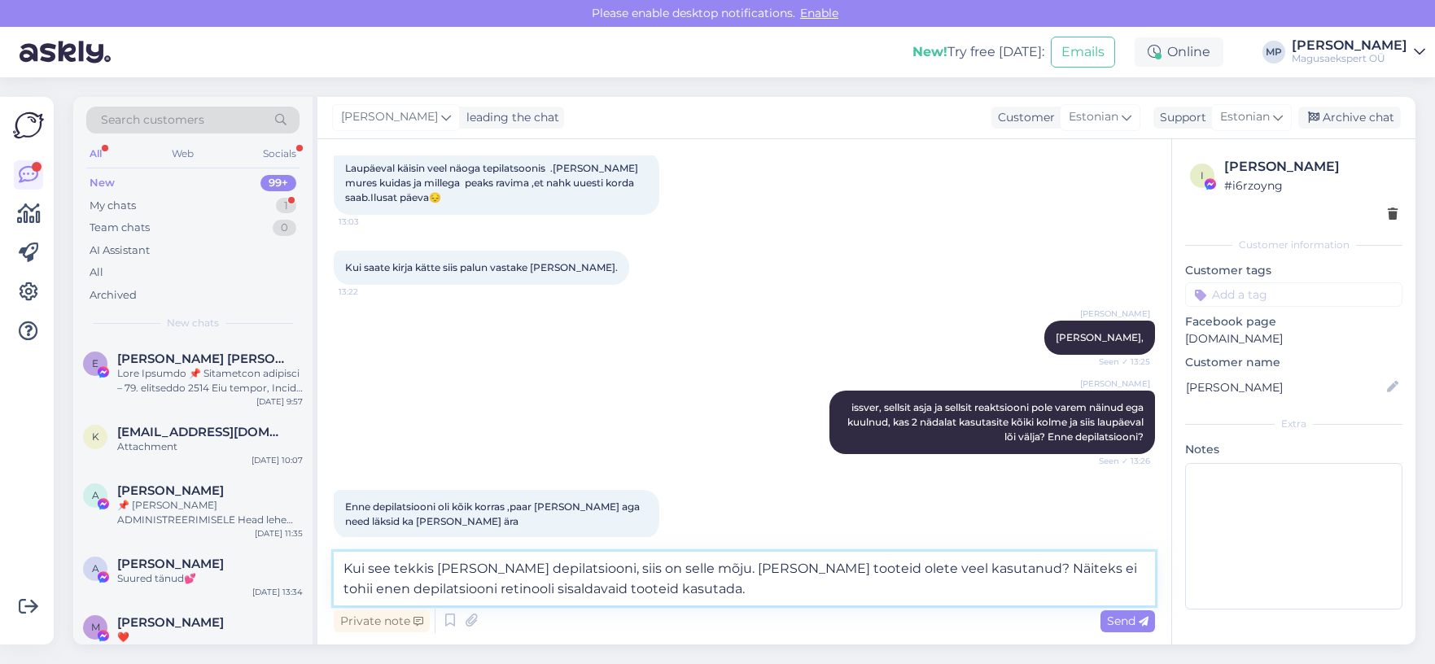
scroll to position [484, 0]
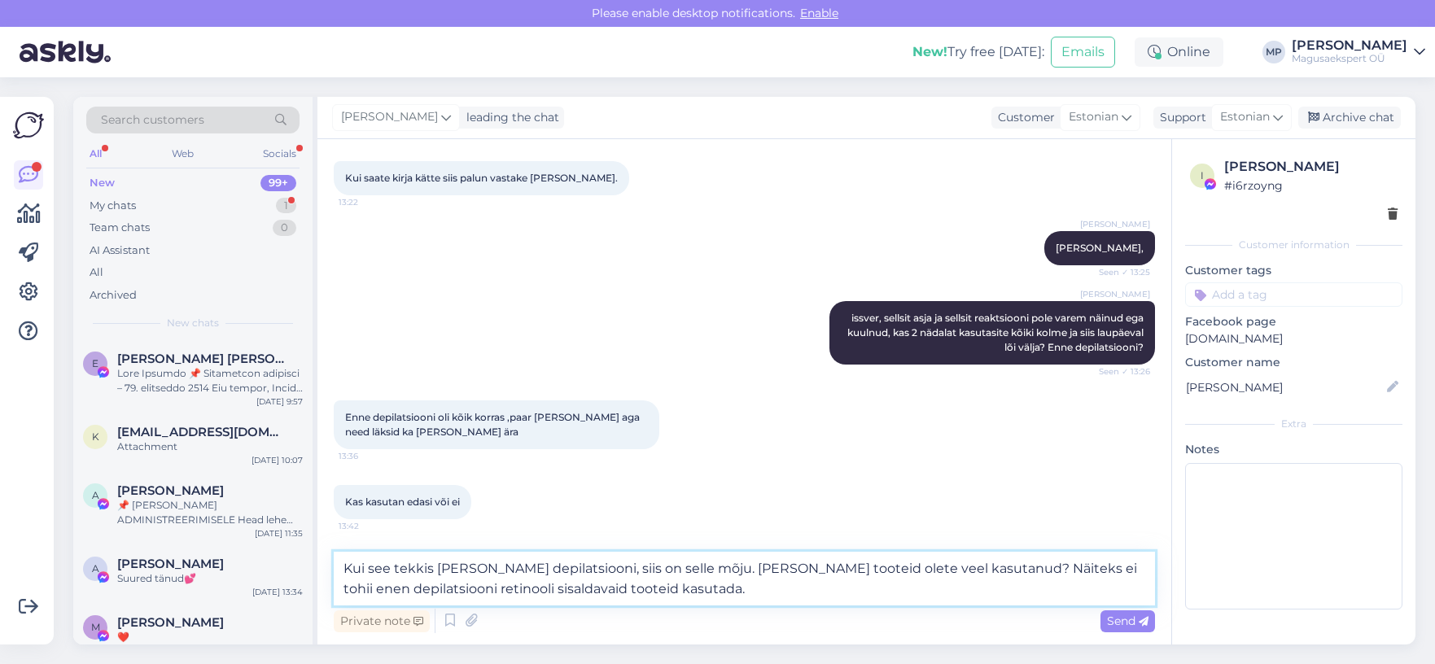
click at [703, 588] on textarea "Kui see tekkis [PERSON_NAME] depilatsiooni, siis on selle mõju. [PERSON_NAME] t…" at bounding box center [744, 579] width 821 height 54
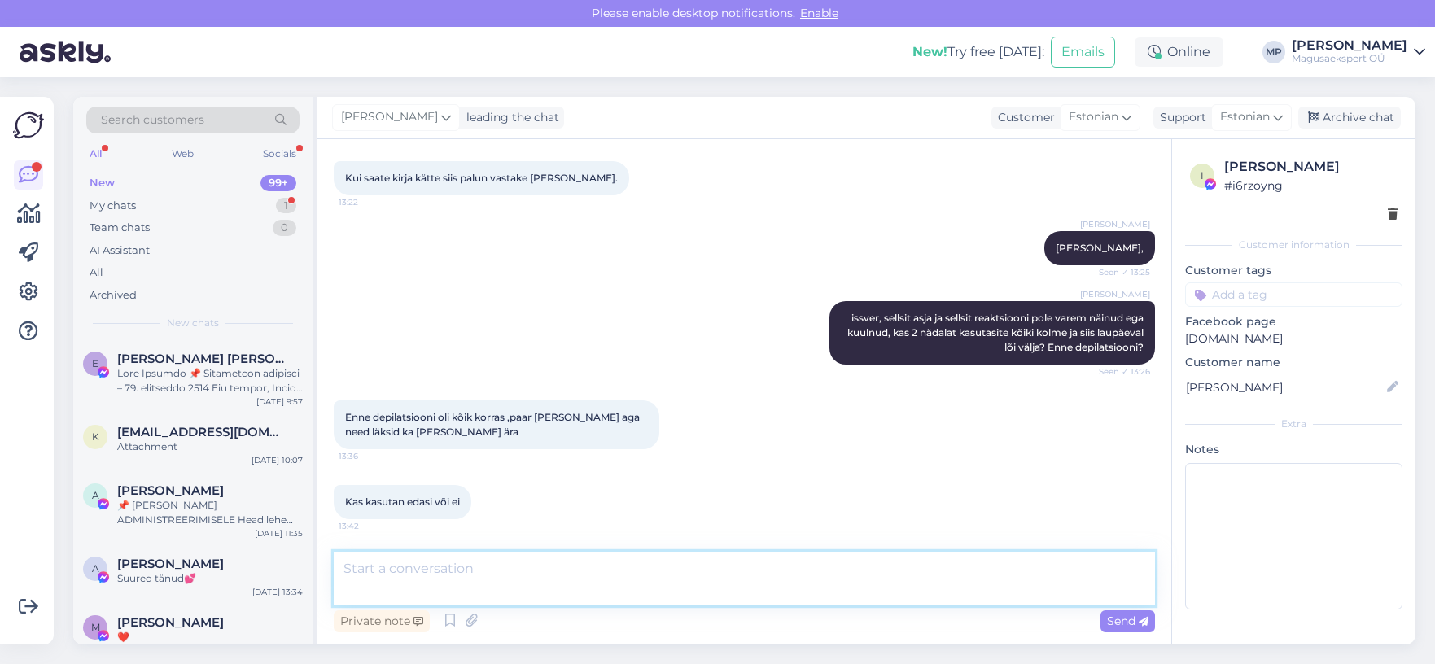
scroll to position [564, 0]
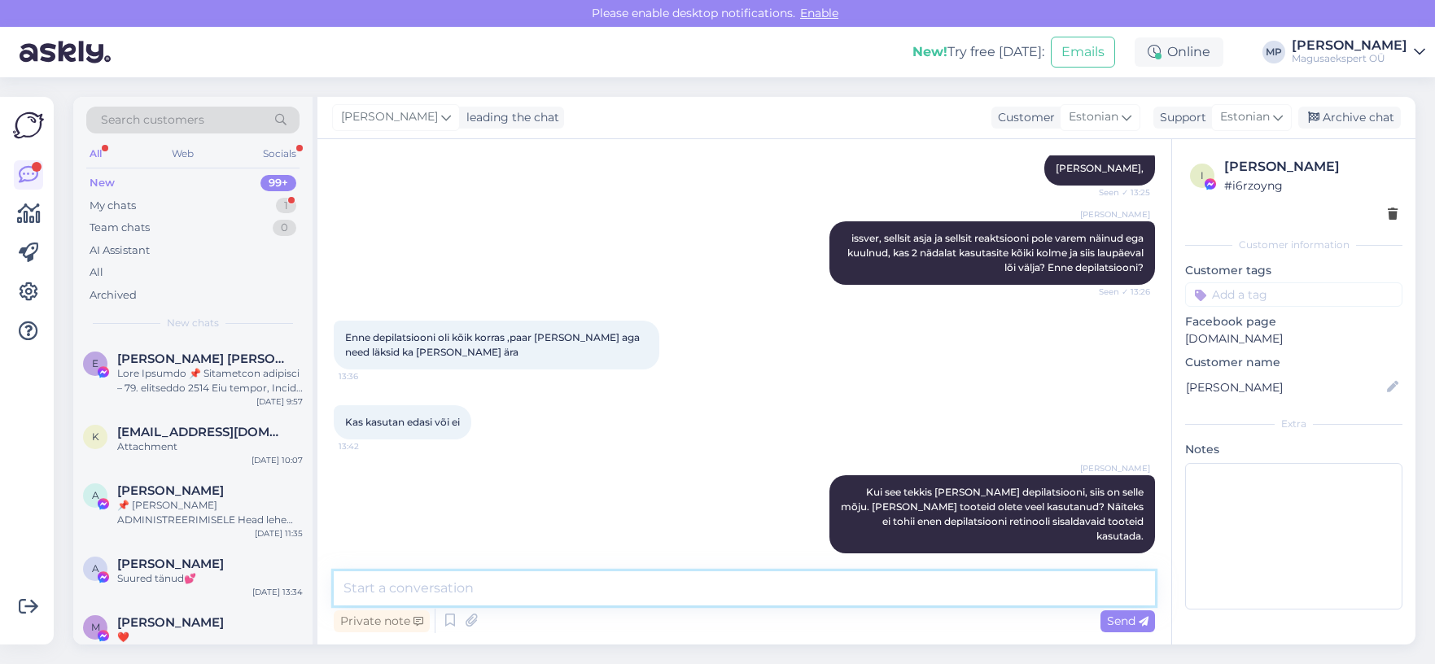
click at [434, 595] on textarea at bounding box center [744, 588] width 821 height 34
type textarea "Ä"
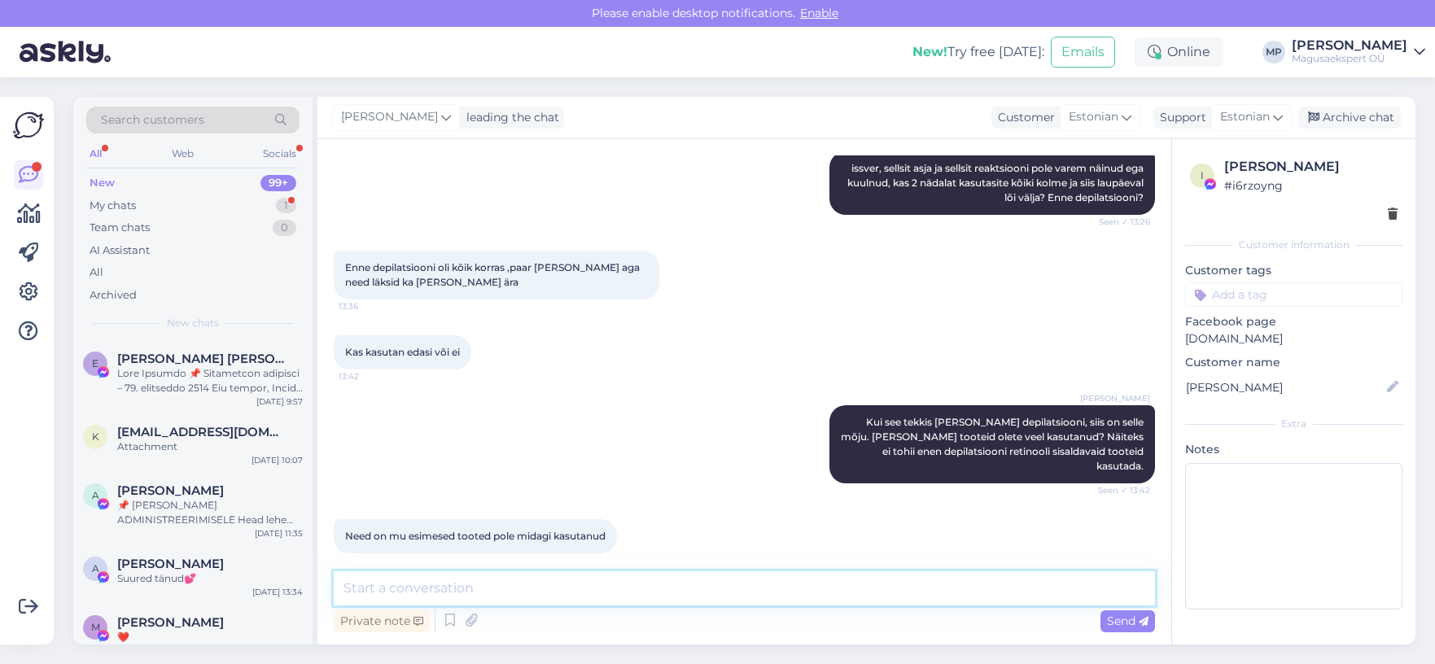
click at [361, 588] on textarea at bounding box center [744, 588] width 821 height 34
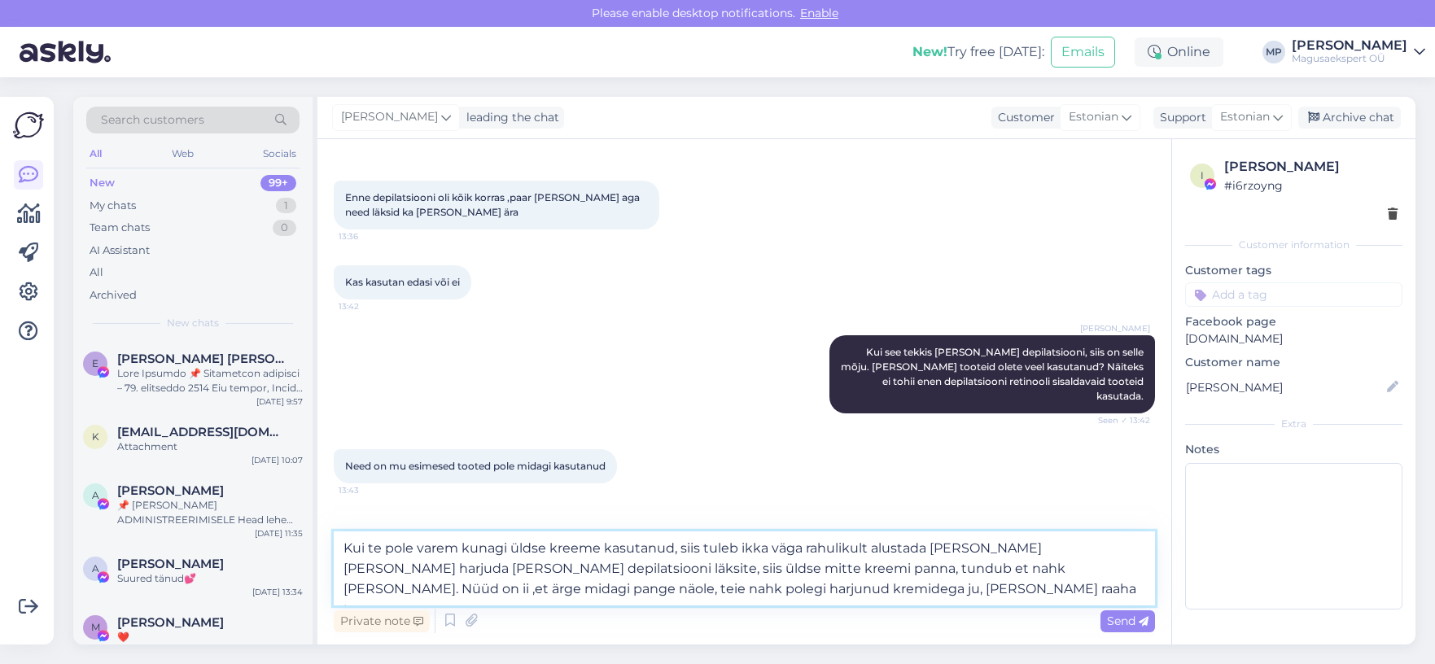
scroll to position [774, 0]
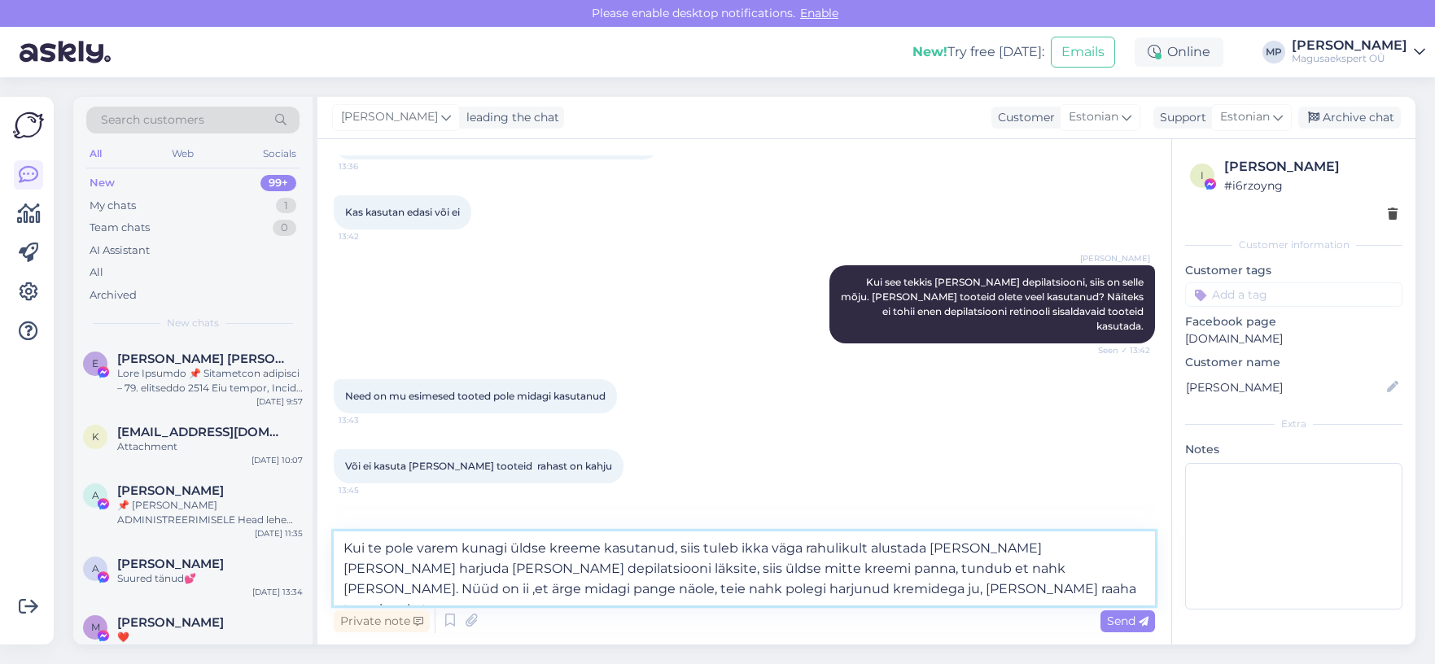
click at [663, 591] on textarea "Kui te pole varem kunagi üldse kreeme kasutanud, siis tuleb ikka väga rahulikul…" at bounding box center [744, 568] width 821 height 74
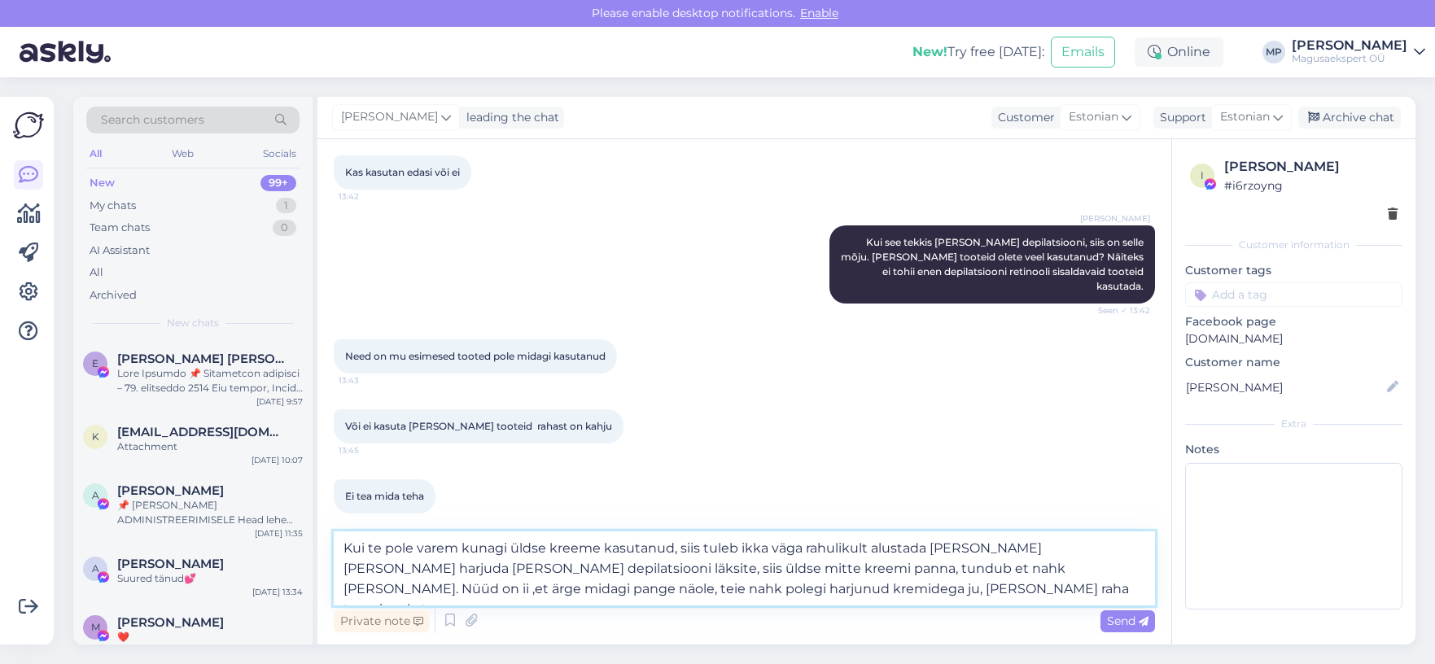
click at [893, 566] on textarea "Kui te pole varem kunagi üldse kreeme kasutanud, siis tuleb ikka väga rahulikul…" at bounding box center [744, 568] width 821 height 74
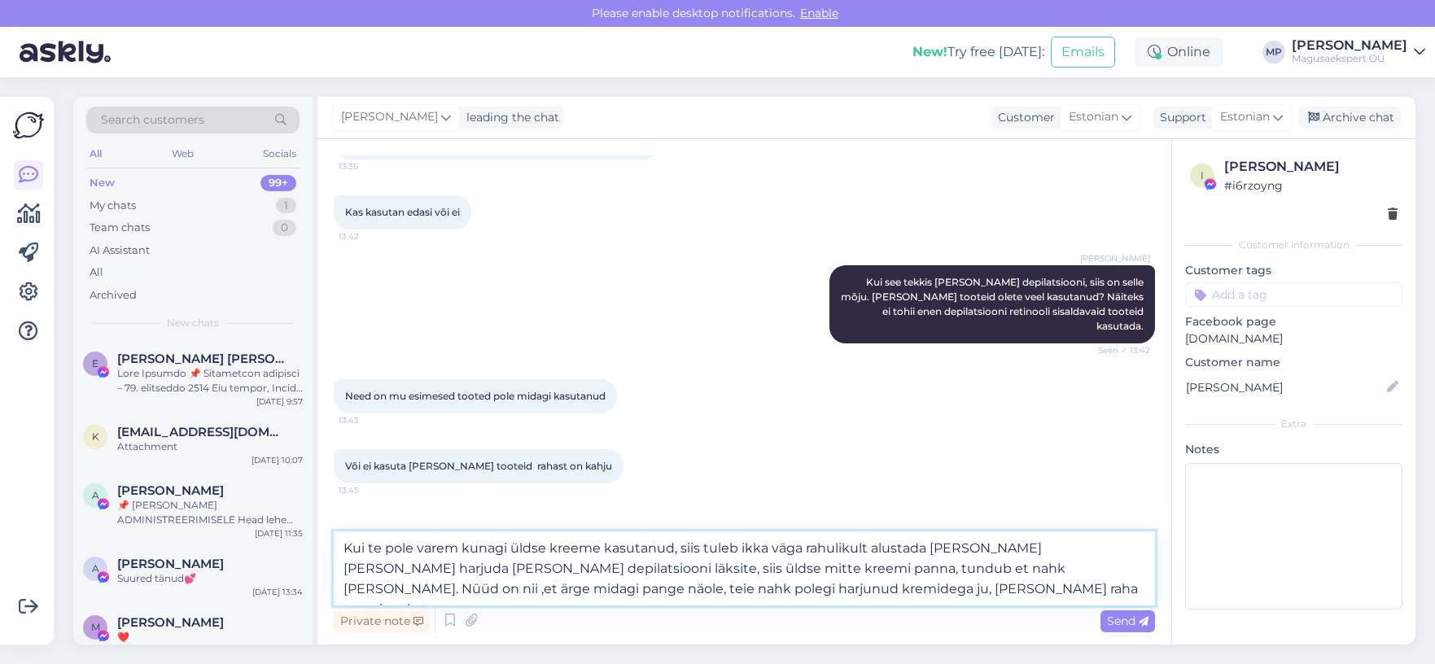
click at [501, 589] on textarea "Kui te pole varem kunagi üldse kreeme kasutanud, siis tuleb ikka väga rahulikul…" at bounding box center [744, 568] width 821 height 74
click at [813, 586] on textarea "Kui te pole varem kunagi üldse kreeme kasutanud, siis tuleb ikka väga rahulikul…" at bounding box center [744, 568] width 821 height 74
click at [1044, 588] on textarea "Kui te pole varem kunagi üldse kreeme kasutanud, siis tuleb ikka väga rahulikul…" at bounding box center [744, 568] width 821 height 74
click at [1091, 588] on textarea "Kui te pole varem kunagi üldse kreeme kasutanud, siis tuleb ikka väga rahulikul…" at bounding box center [744, 568] width 821 height 74
click at [1113, 594] on textarea "Kui te pole varem kunagi üldse kreeme kasutanud, siis tuleb ikka väga rahulikul…" at bounding box center [744, 568] width 821 height 74
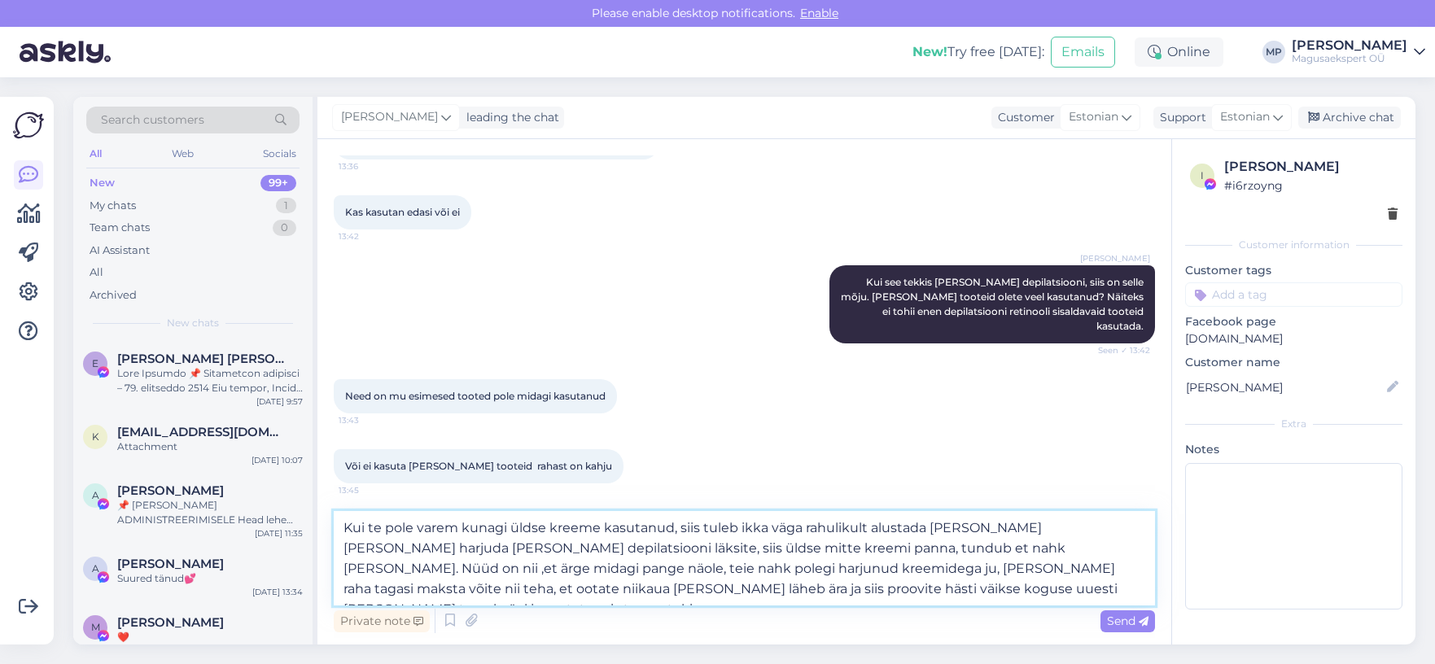
type textarea "Kui te pole varem kunagi üldse kreeme kasutanud, siis tuleb ikka väga rahulikul…"
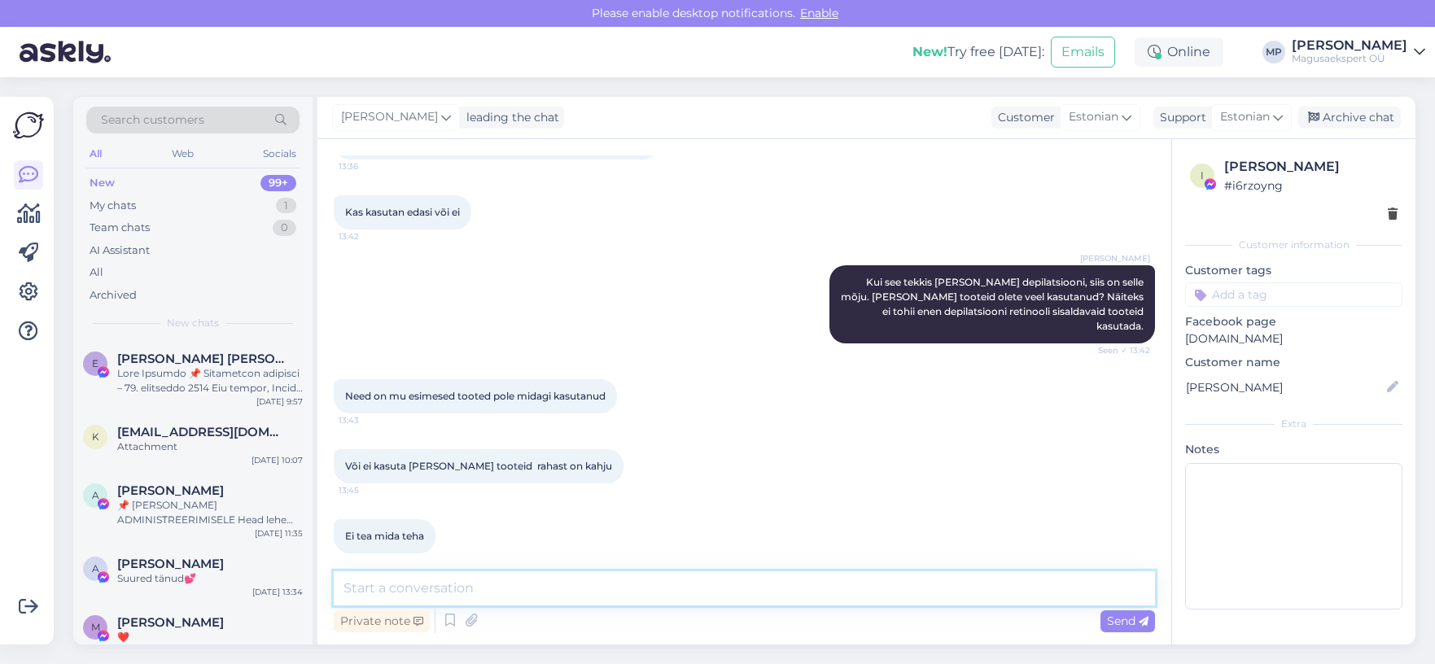
scroll to position [947, 0]
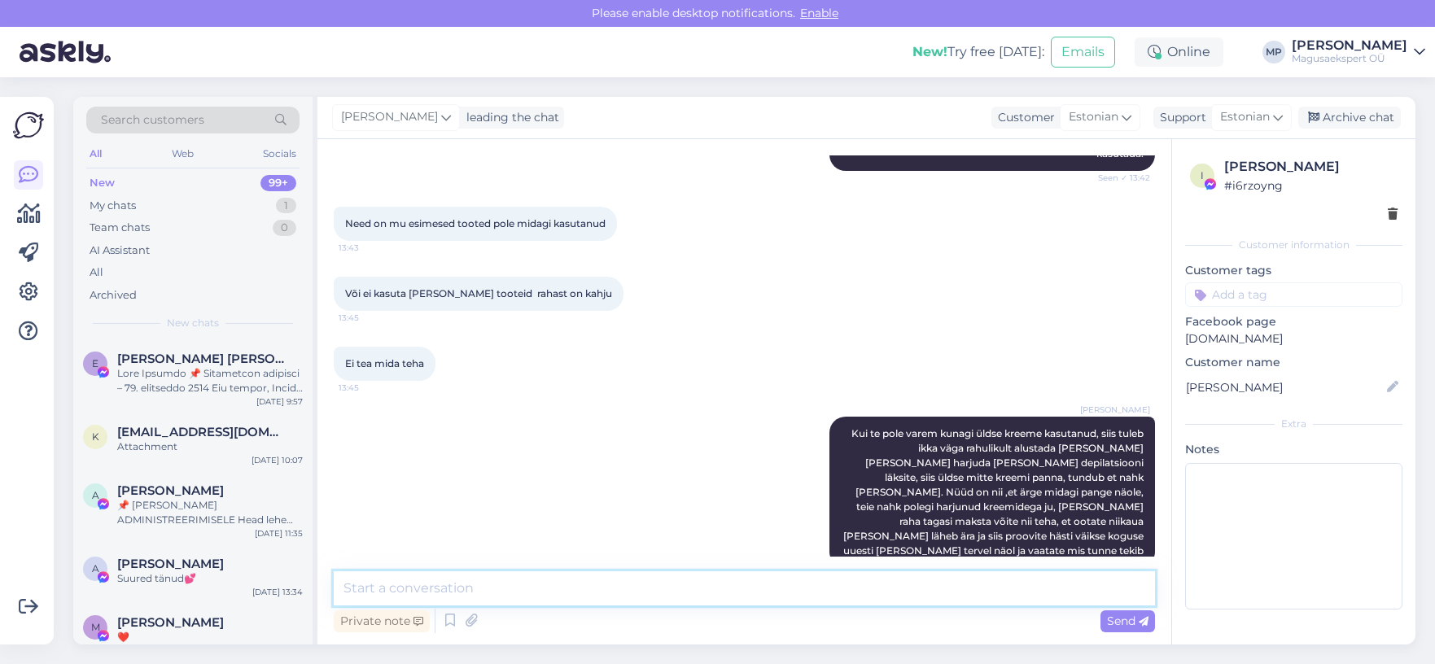
click at [379, 584] on textarea at bounding box center [744, 588] width 821 height 34
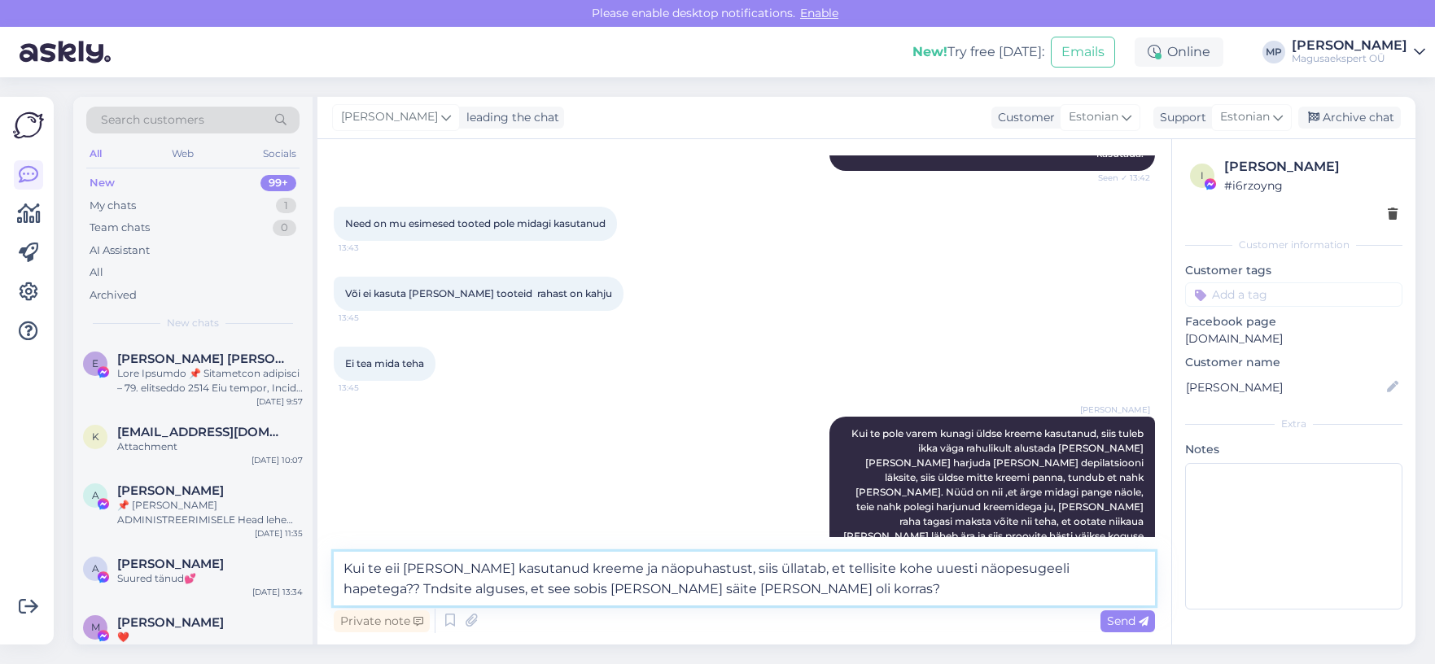
click at [663, 586] on textarea "Kui te eii [PERSON_NAME] kasutanud kreeme ja näopuhastust, siis üllatab, et tel…" at bounding box center [744, 579] width 821 height 54
click at [755, 582] on textarea "Kui te eii [PERSON_NAME] kasutanud kreeme ja näopuhastust, siis üllatab, et tel…" at bounding box center [744, 579] width 821 height 54
click at [351, 586] on textarea "Kui te eii [PERSON_NAME] kasutanud kreeme ja näopuhastust, siis üllatab, et tel…" at bounding box center [744, 579] width 821 height 54
click at [759, 588] on textarea "Kui te eii [PERSON_NAME] kasutanud kreeme ja näopuhastust, siis üllatab, et tel…" at bounding box center [744, 579] width 821 height 54
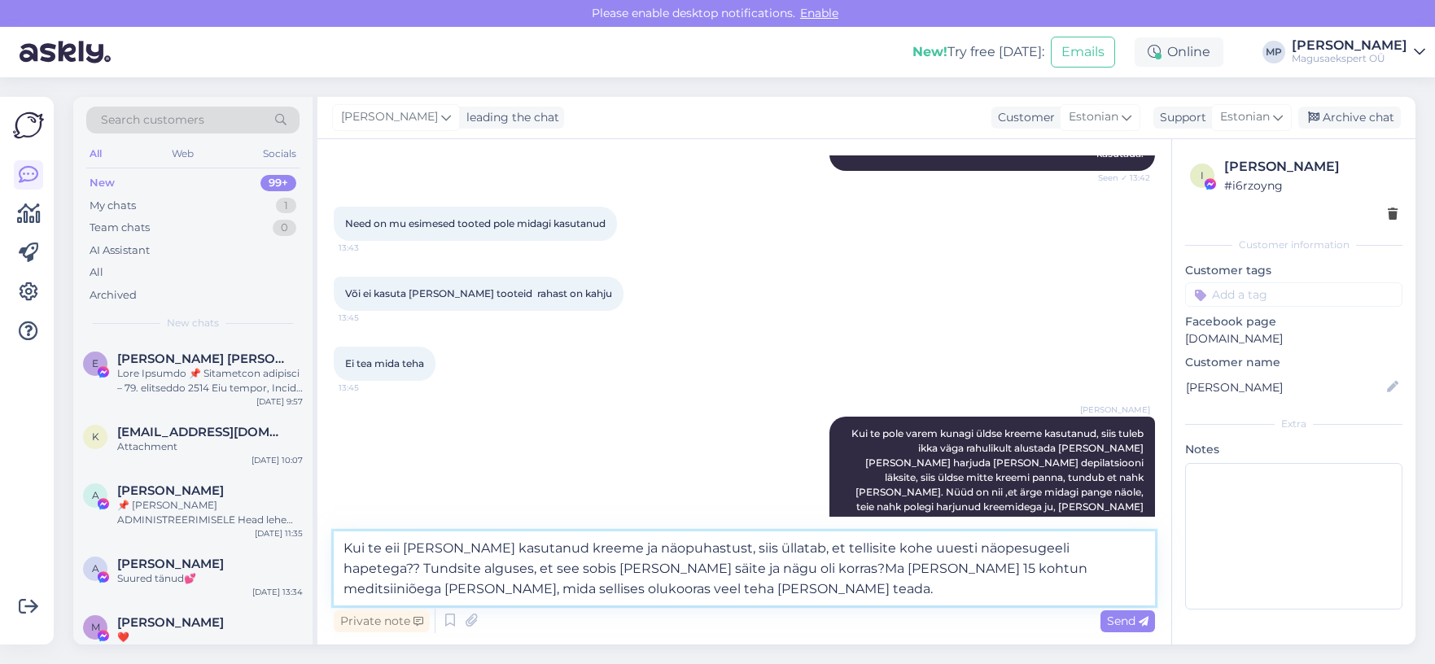
click at [386, 589] on textarea "Kui te eii [PERSON_NAME] kasutanud kreeme ja näopuhastust, siis üllatab, et tel…" at bounding box center [744, 568] width 821 height 74
click at [611, 593] on textarea "Kui te eii [PERSON_NAME] kasutanud kreeme ja näopuhastust, siis üllatab, et tel…" at bounding box center [744, 568] width 821 height 74
click at [610, 567] on textarea "Kui te eii [PERSON_NAME] kasutanud kreeme ja näopuhastust, siis üllatab, et tel…" at bounding box center [744, 568] width 821 height 74
click at [643, 566] on textarea "Kui te eii [PERSON_NAME] kasutanud kreeme ja näopuhastust, siis üllatab, et tel…" at bounding box center [744, 568] width 821 height 74
click at [396, 546] on textarea "Kui te eii [PERSON_NAME] kasutanud kreeme ja näopuhastust, siis üllatab, et tel…" at bounding box center [744, 568] width 821 height 74
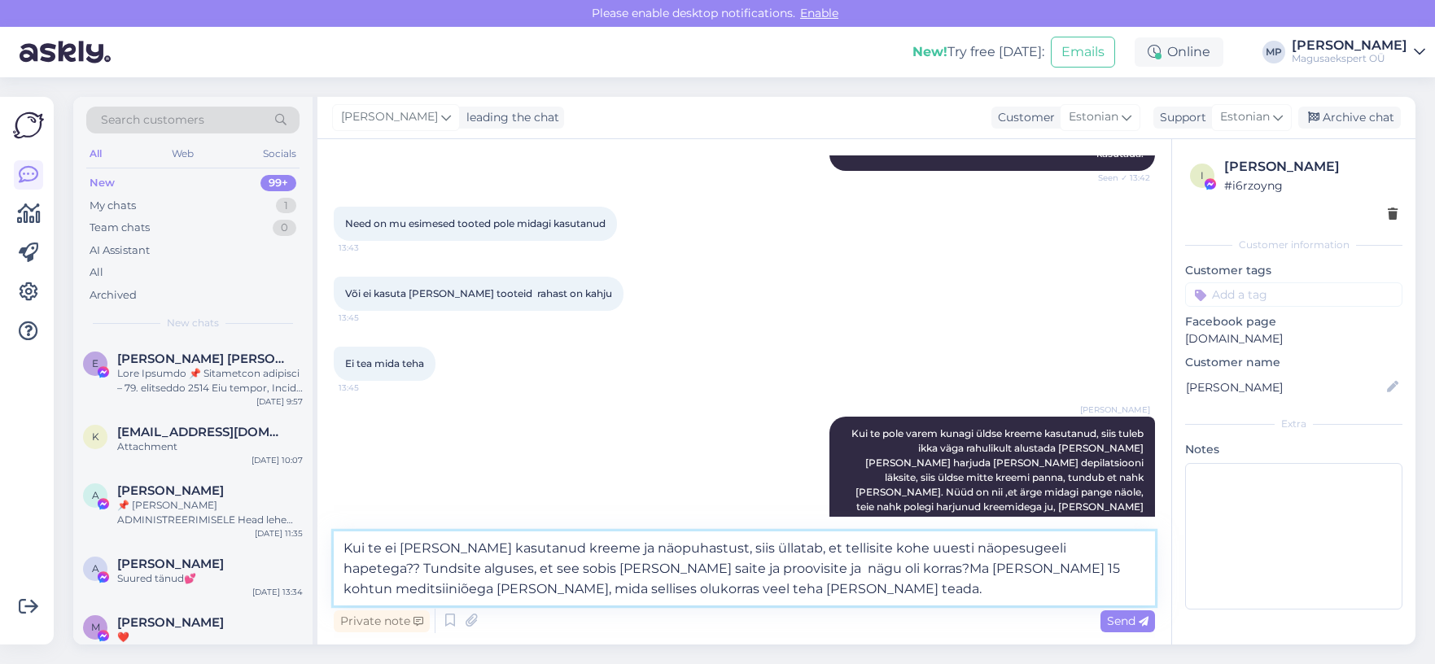
click at [435, 545] on textarea "Kui te ei [PERSON_NAME] kasutanud kreeme ja näopuhastust, siis üllatab, et tell…" at bounding box center [744, 568] width 821 height 74
click at [626, 588] on textarea "Kui te ei ole kunagi kasutanud kreeme ja näopuhastust, siis üllatab, et tellisi…" at bounding box center [744, 568] width 821 height 74
type textarea "Kui te ei ole kunagi kasutanud kreeme ja näopuhastust, siis üllatab, et tellisi…"
click at [1107, 619] on span "Send" at bounding box center [1128, 621] width 42 height 15
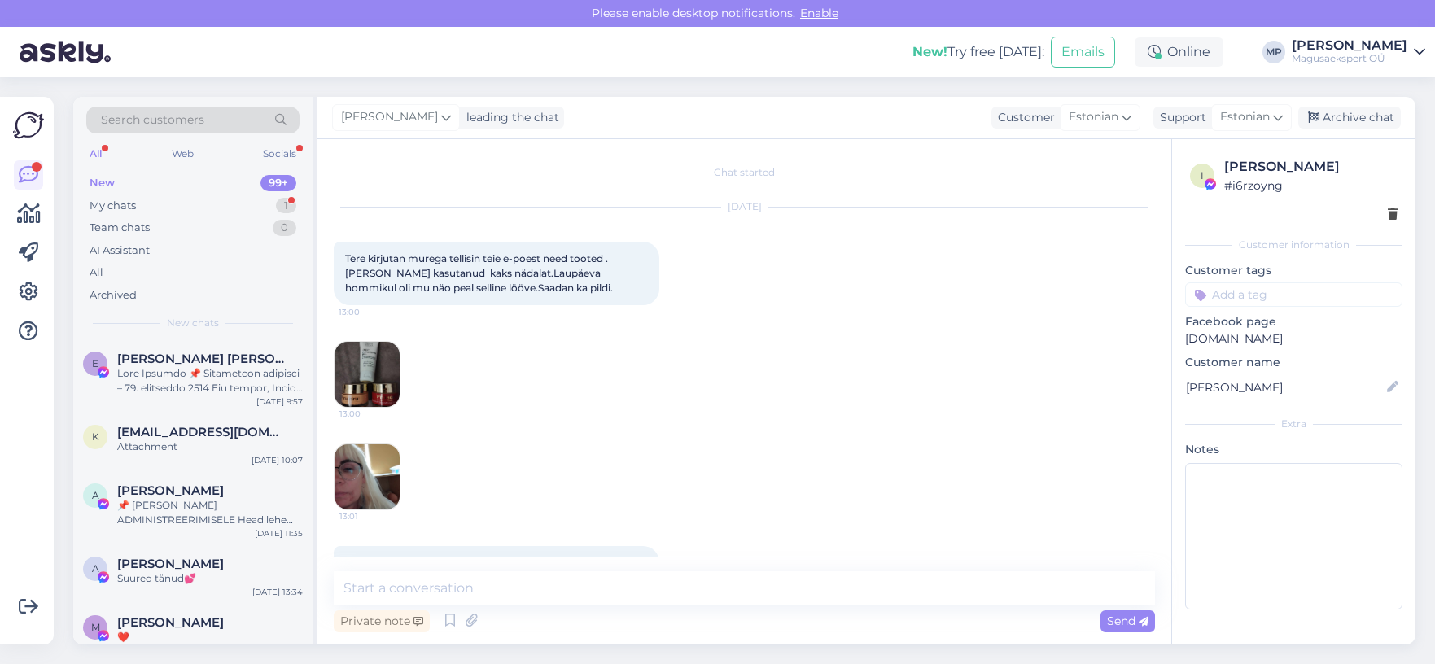
scroll to position [1145, 0]
